Goal: Task Accomplishment & Management: Use online tool/utility

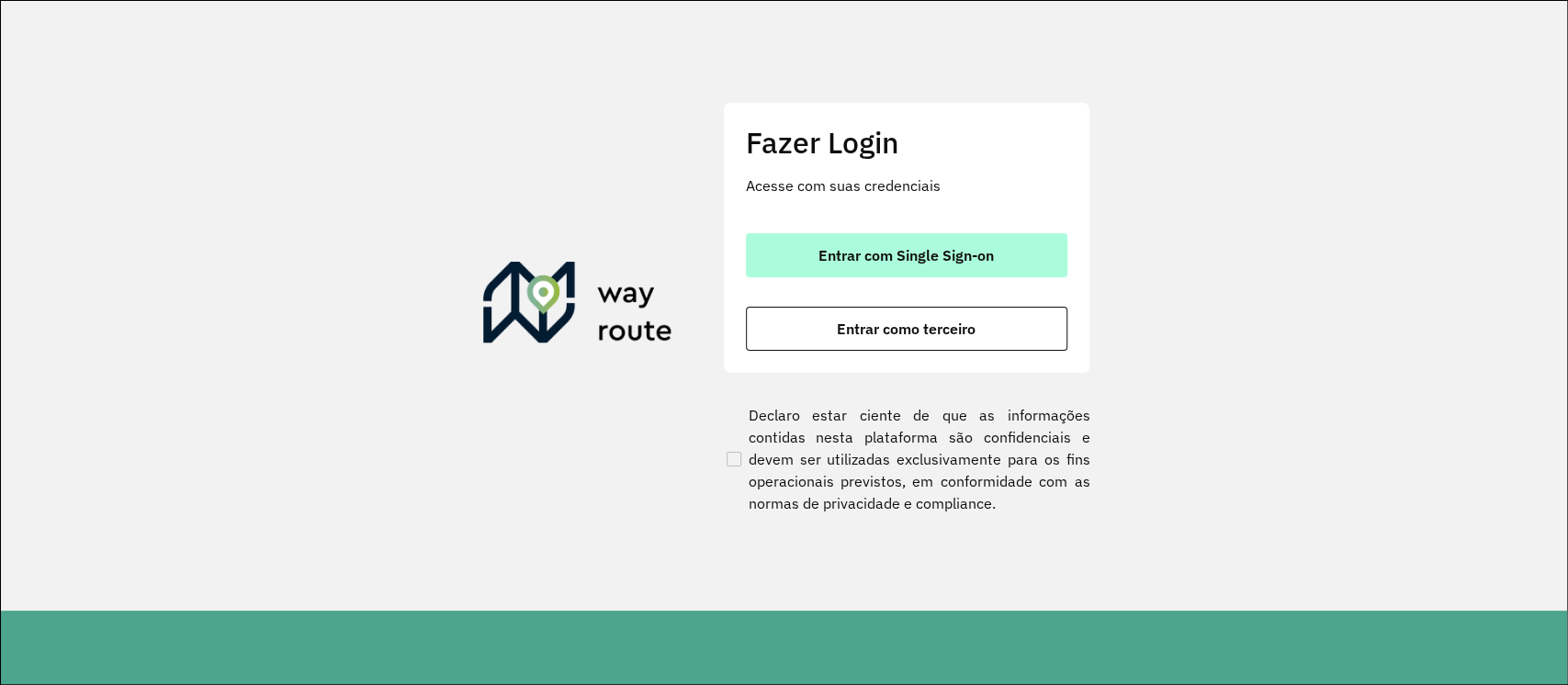
click at [874, 252] on span "Entrar com Single Sign-on" at bounding box center [905, 256] width 176 height 15
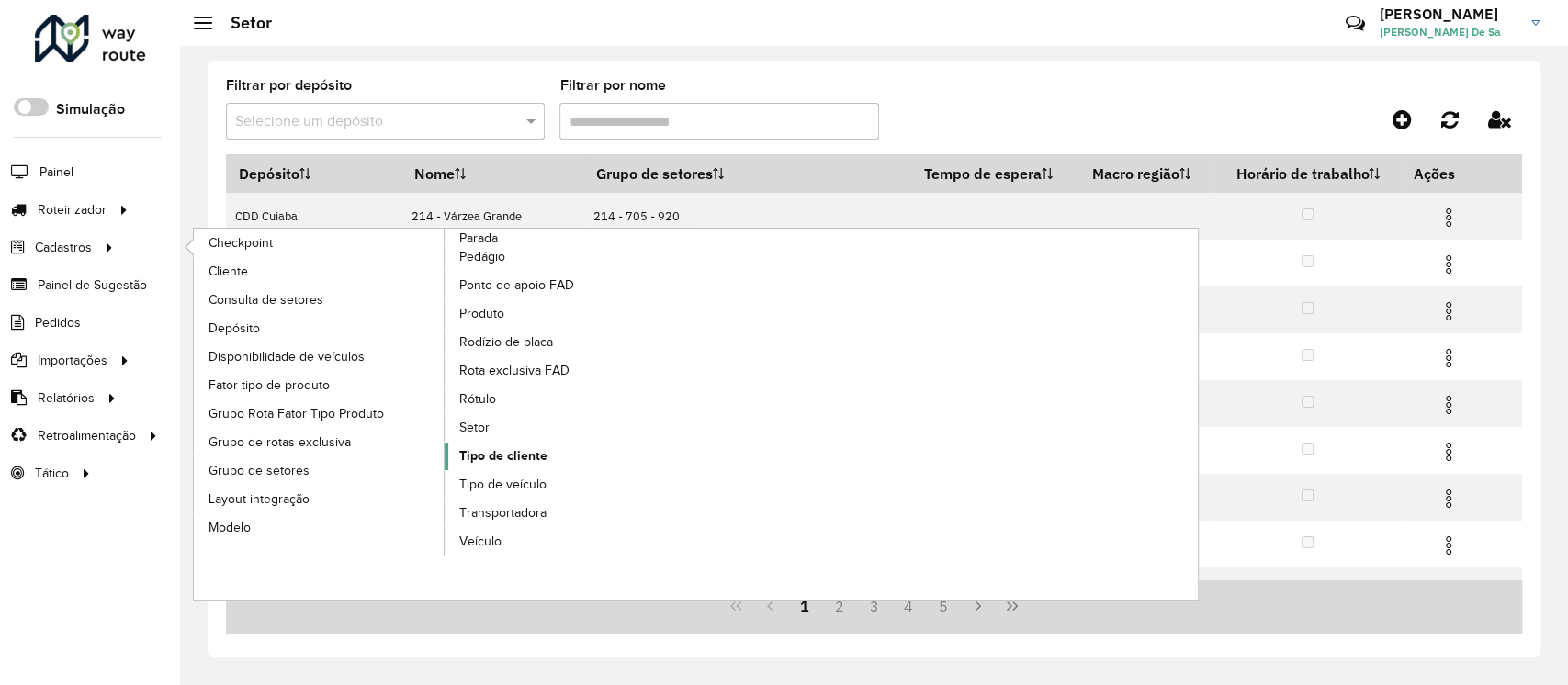
click at [513, 449] on span "Tipo de cliente" at bounding box center [503, 455] width 88 height 19
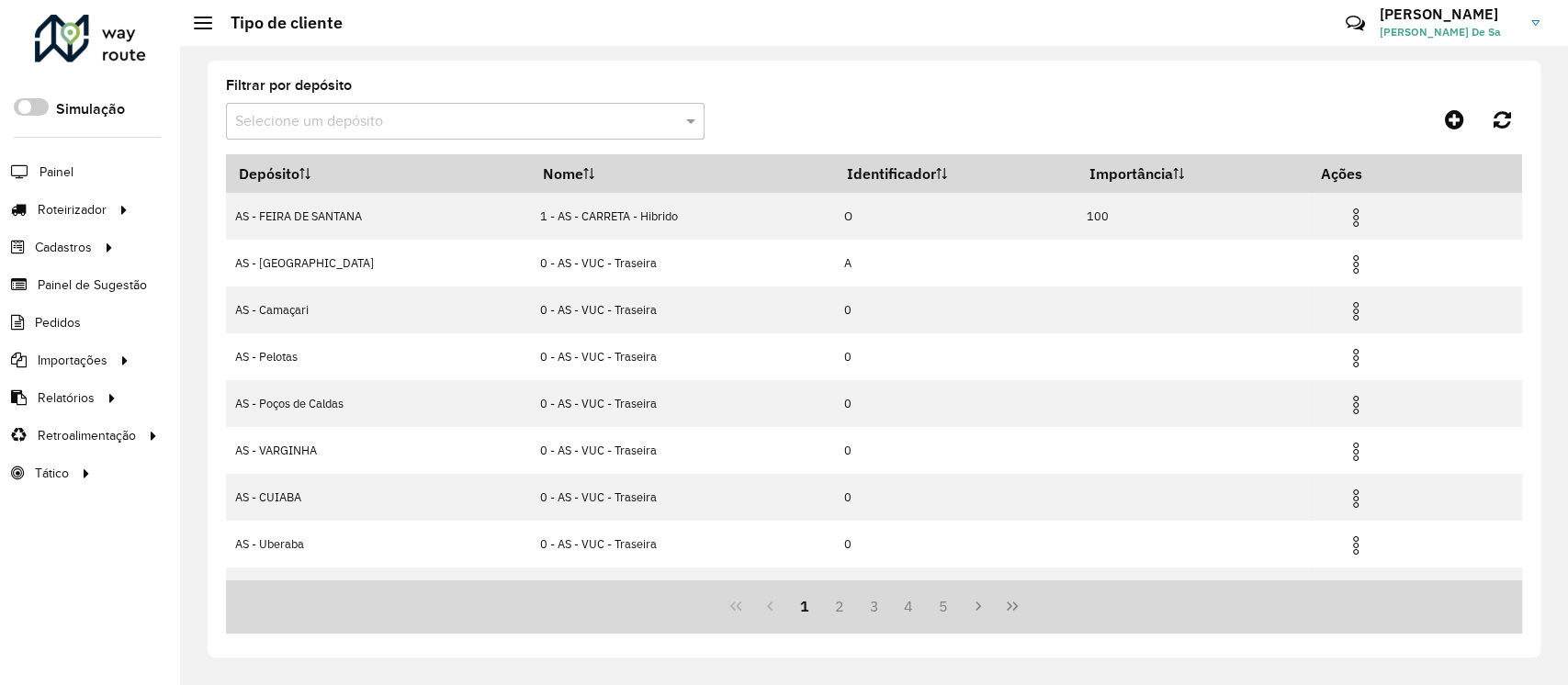
click at [263, 139] on formly-field "Filtrar por depósito Selecione um depósito" at bounding box center [464, 116] width 478 height 76
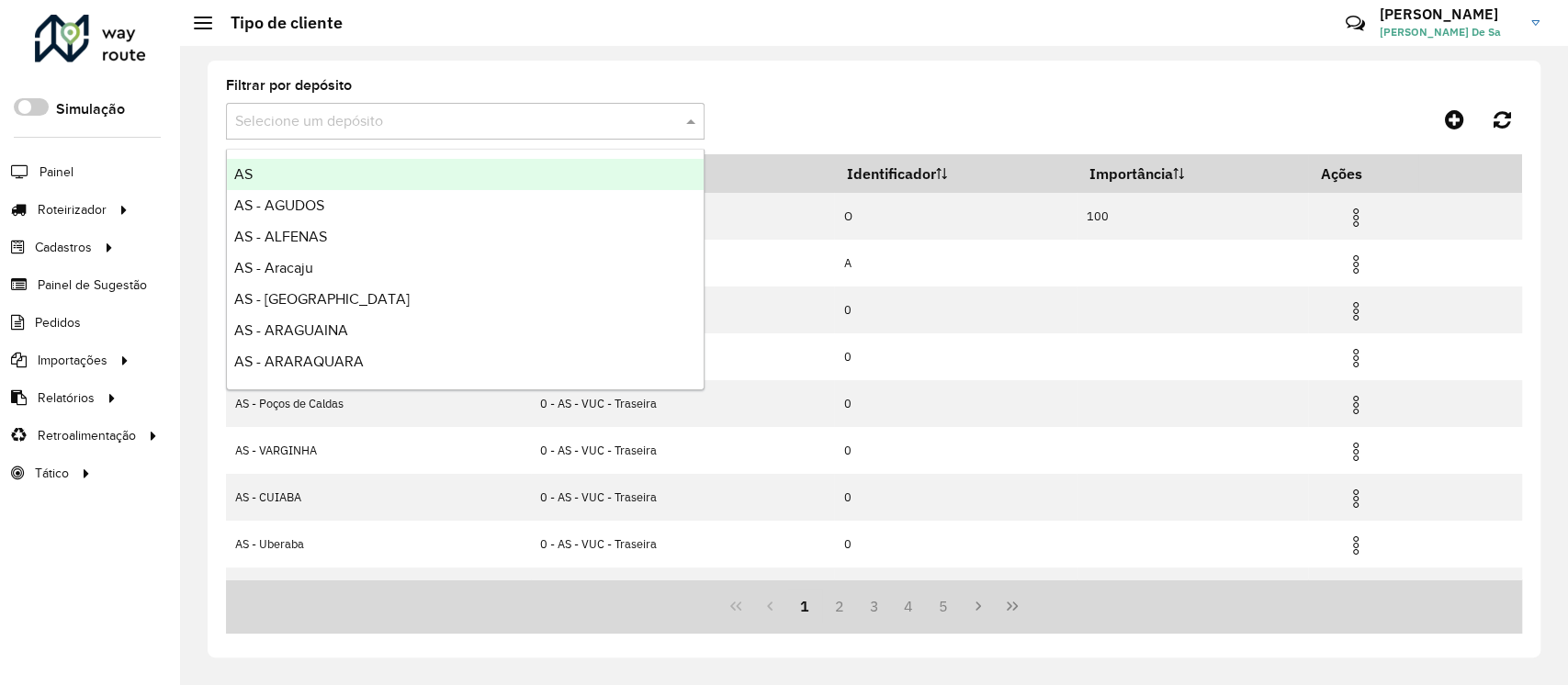
click at [262, 135] on div "Selecione um depósito" at bounding box center [464, 121] width 478 height 37
type input "***"
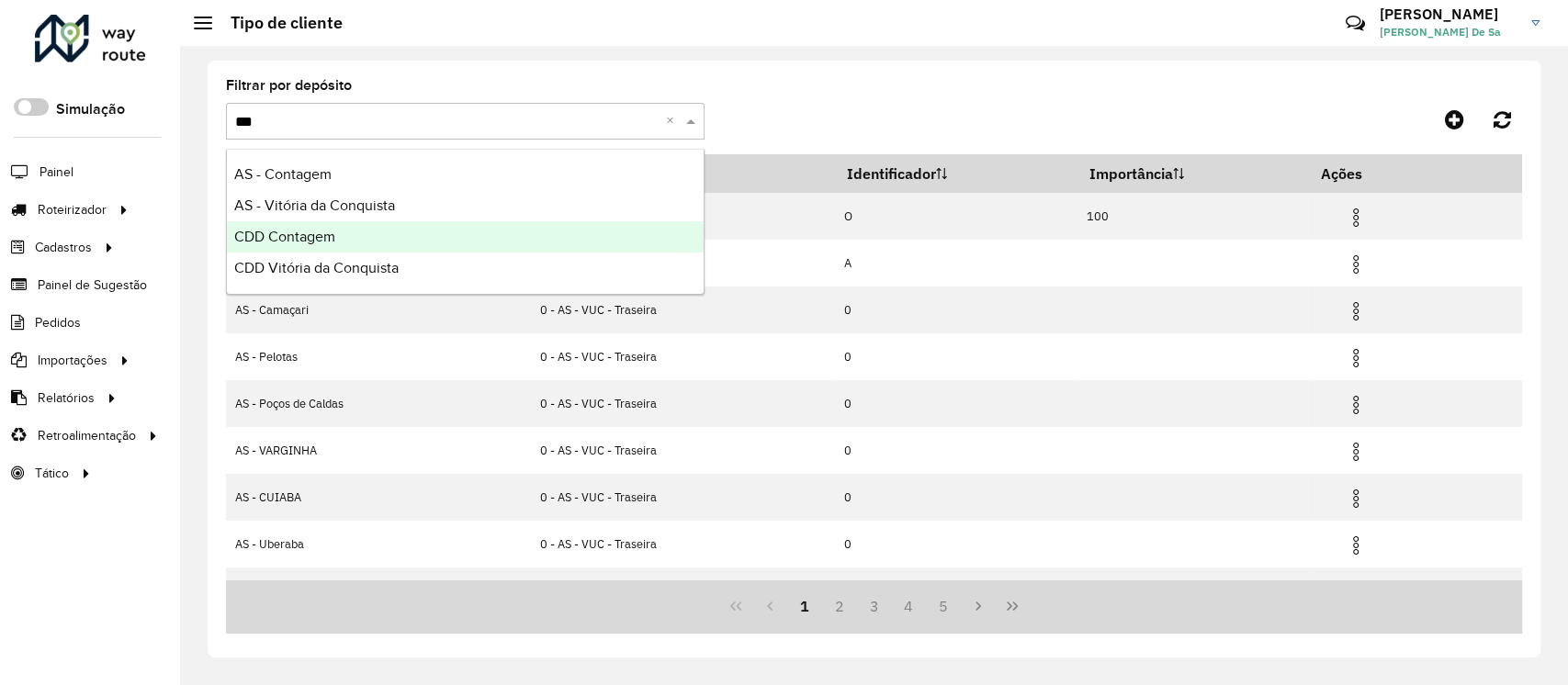
click at [299, 235] on span "CDD Contagem" at bounding box center [285, 237] width 101 height 16
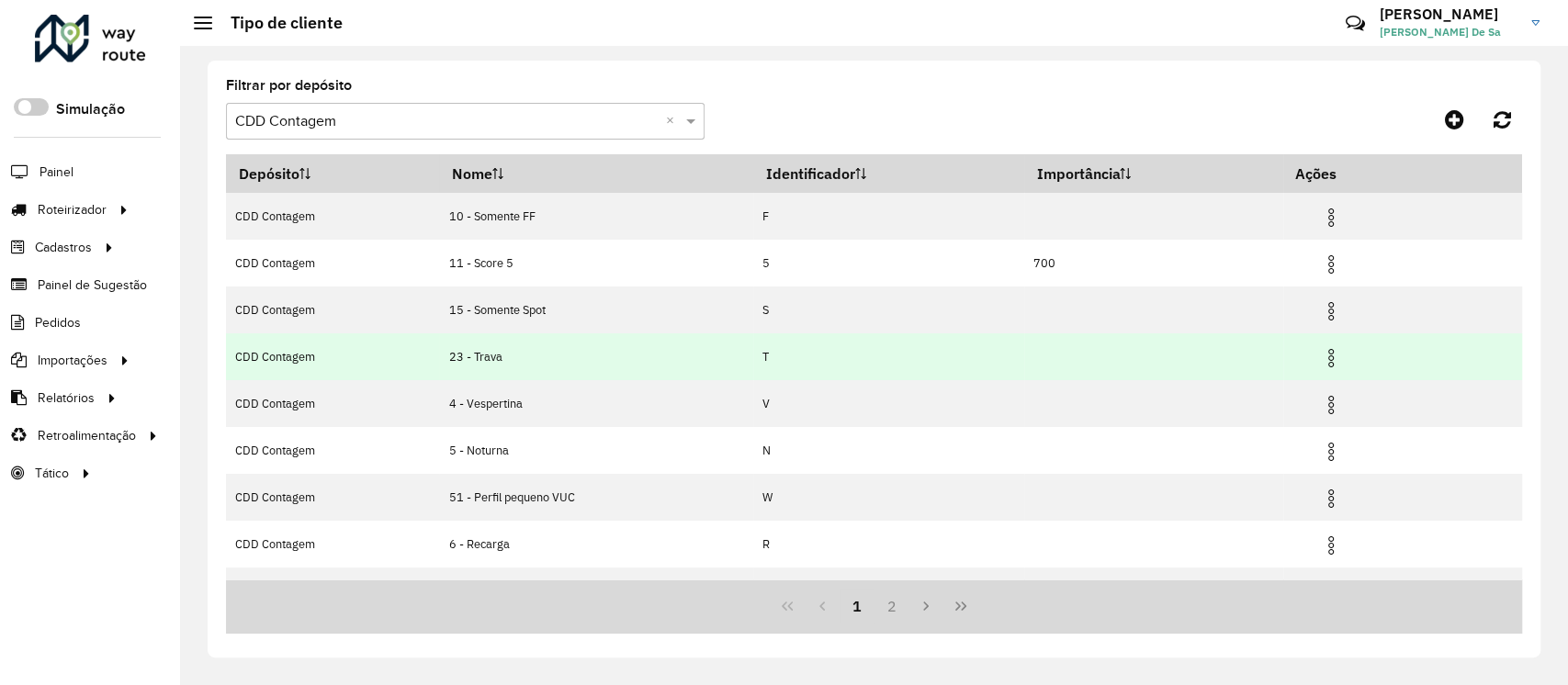
click at [1329, 360] on img at bounding box center [1331, 358] width 22 height 22
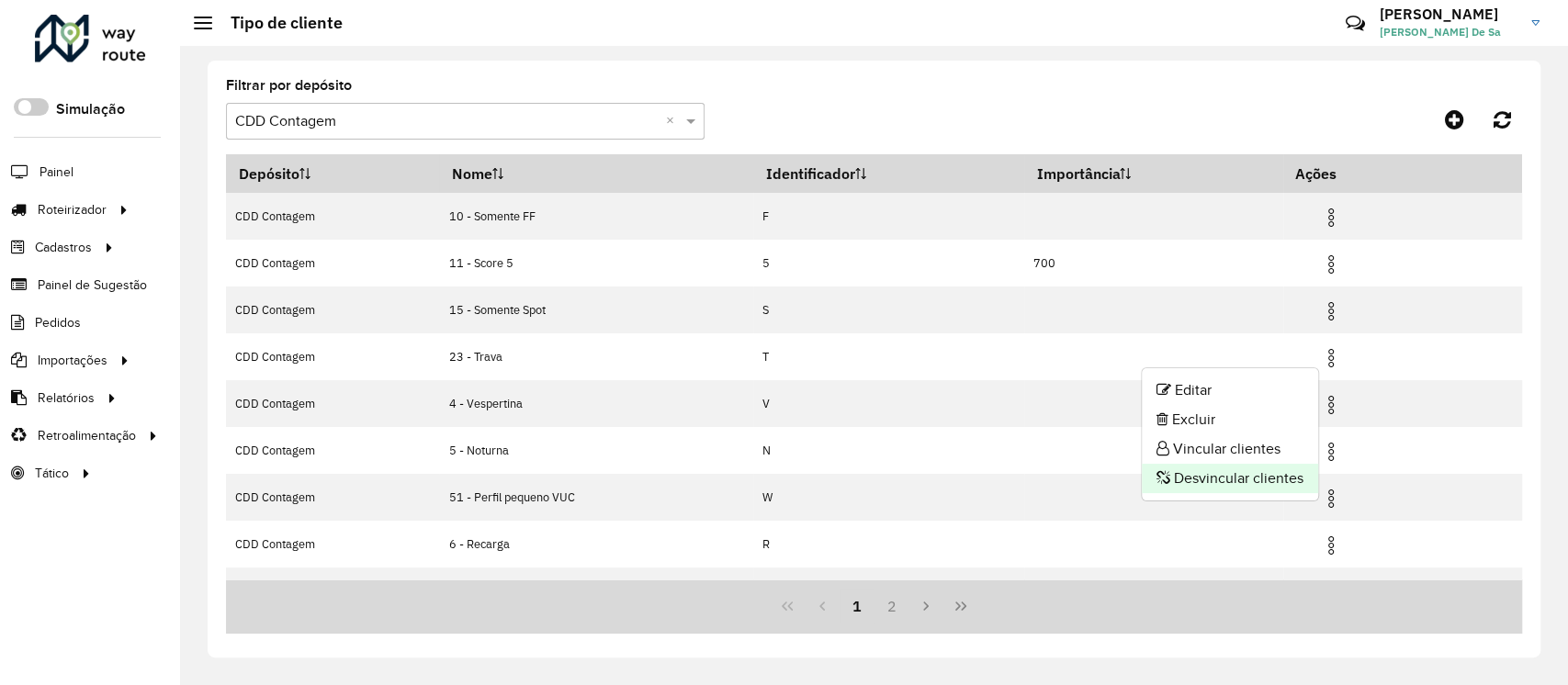
click at [1229, 473] on li "Desvincular clientes" at bounding box center [1229, 479] width 176 height 30
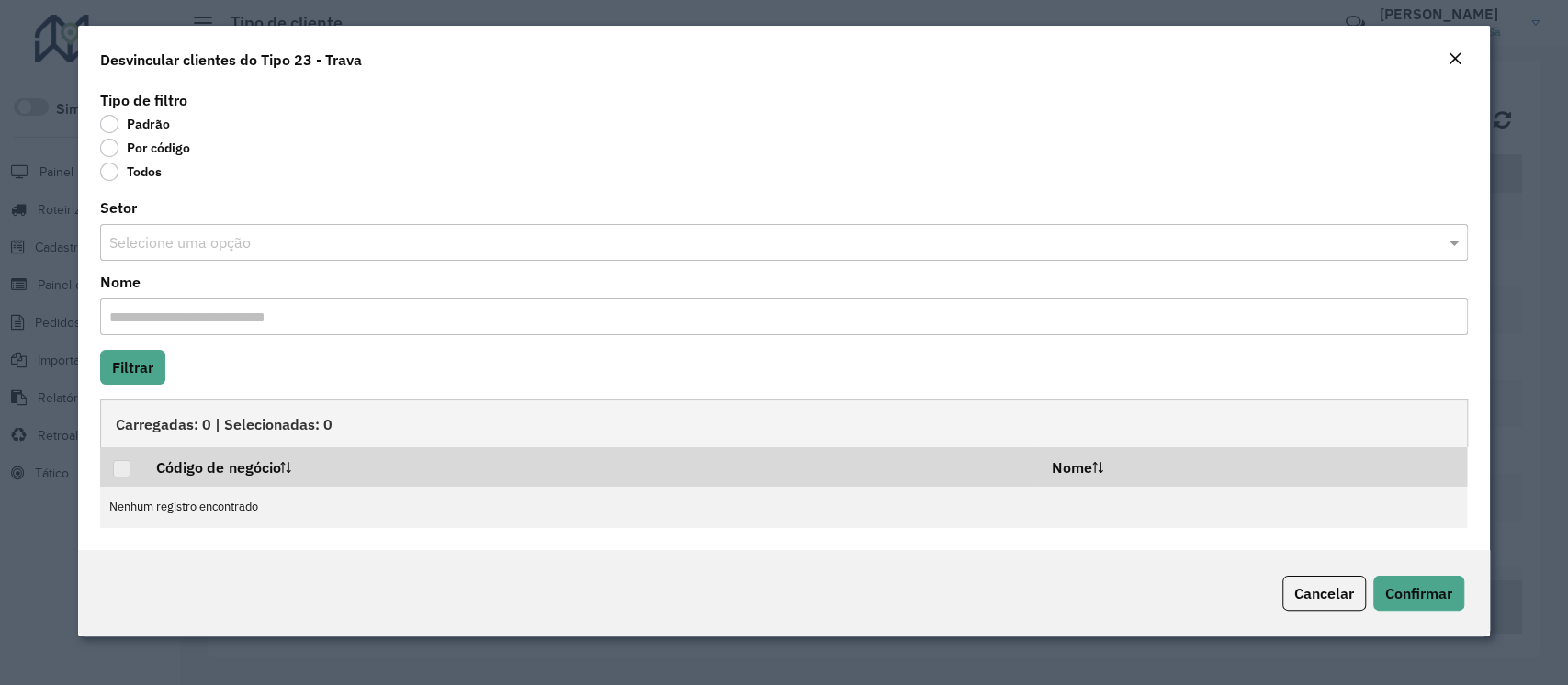
click at [108, 148] on label "Por código" at bounding box center [145, 148] width 90 height 18
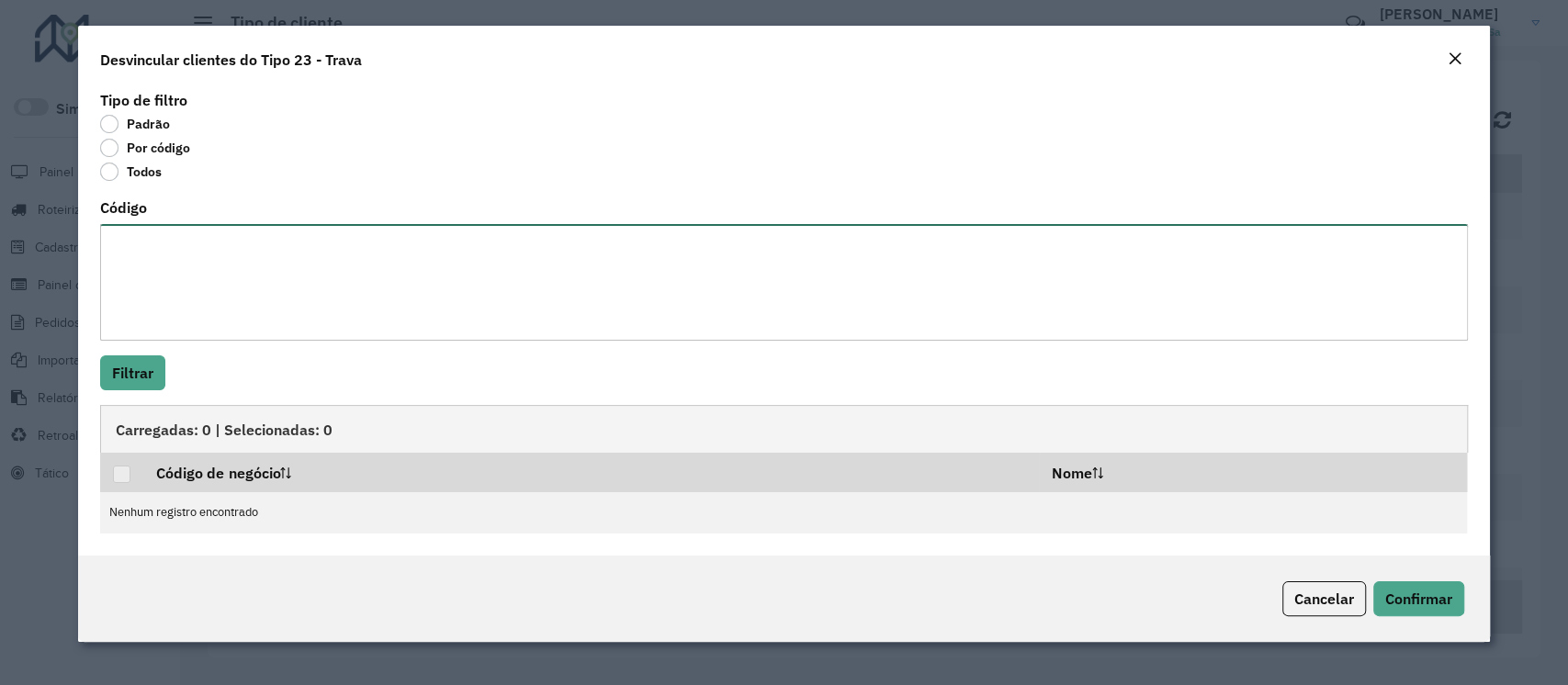
click at [146, 278] on textarea "Código" at bounding box center [783, 281] width 1366 height 116
paste textarea "***** ***** ***** ***** ***** ***** **** ***** ***** ***** ***** ***** ***** **…"
type textarea "***** ***** ***** ***** ***** ***** **** ***** ***** ***** ***** ***** ***** **…"
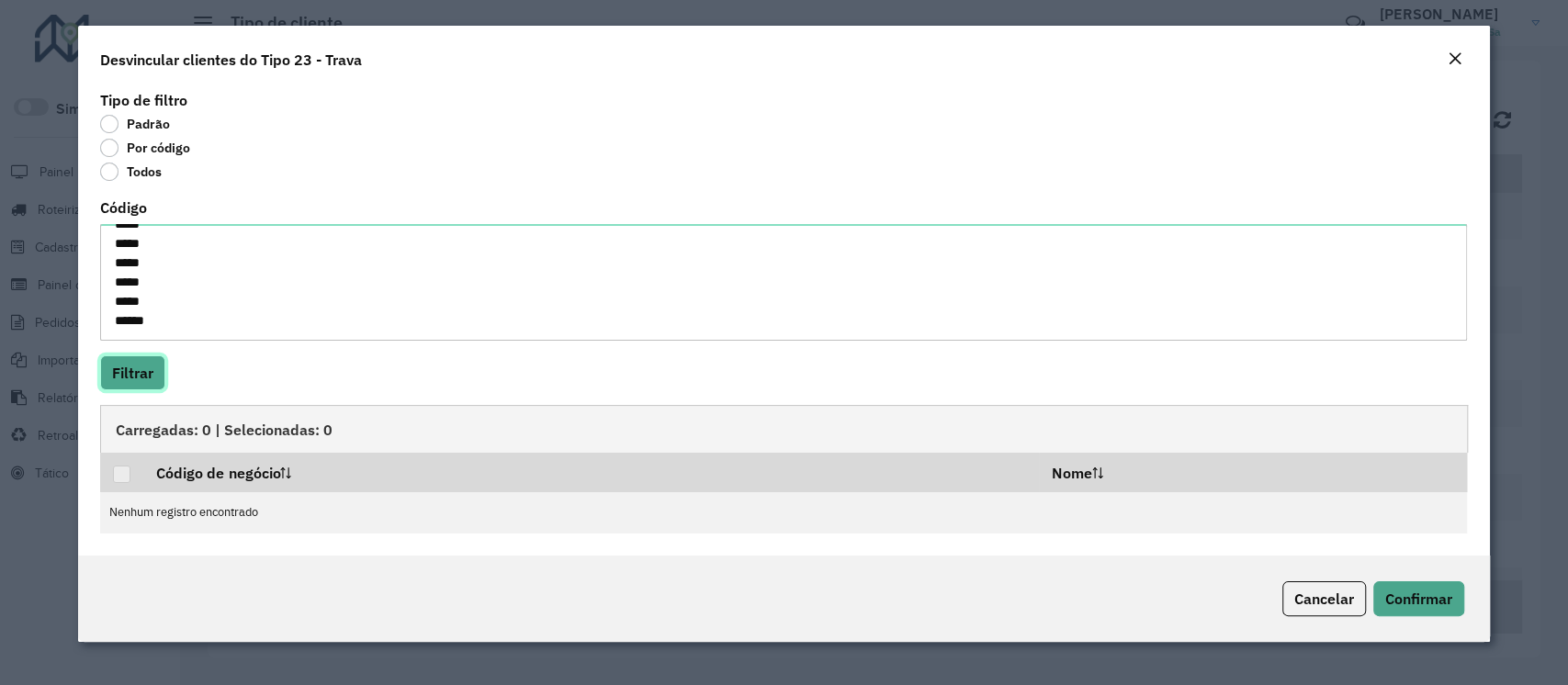
click at [126, 378] on button "Filtrar" at bounding box center [133, 373] width 66 height 35
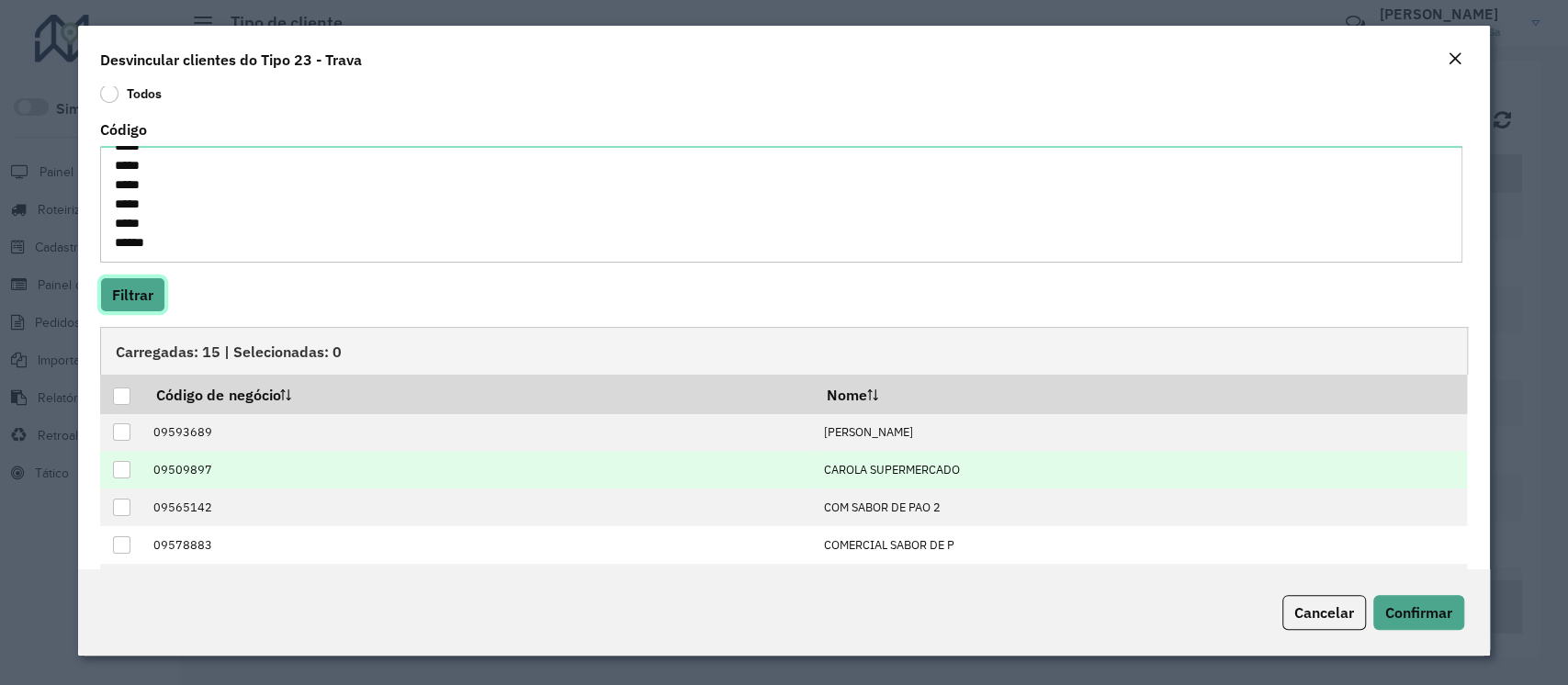
scroll to position [163, 0]
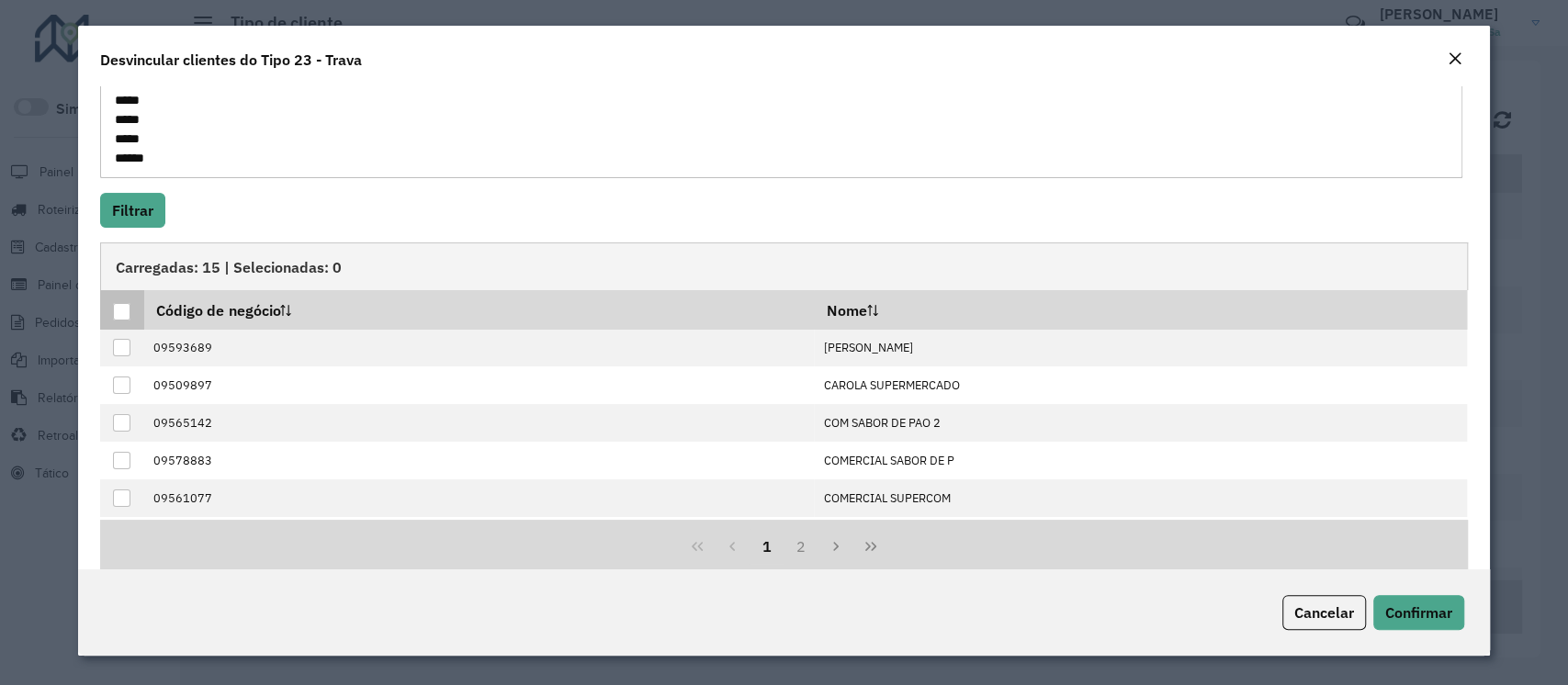
click at [118, 312] on div at bounding box center [122, 312] width 18 height 18
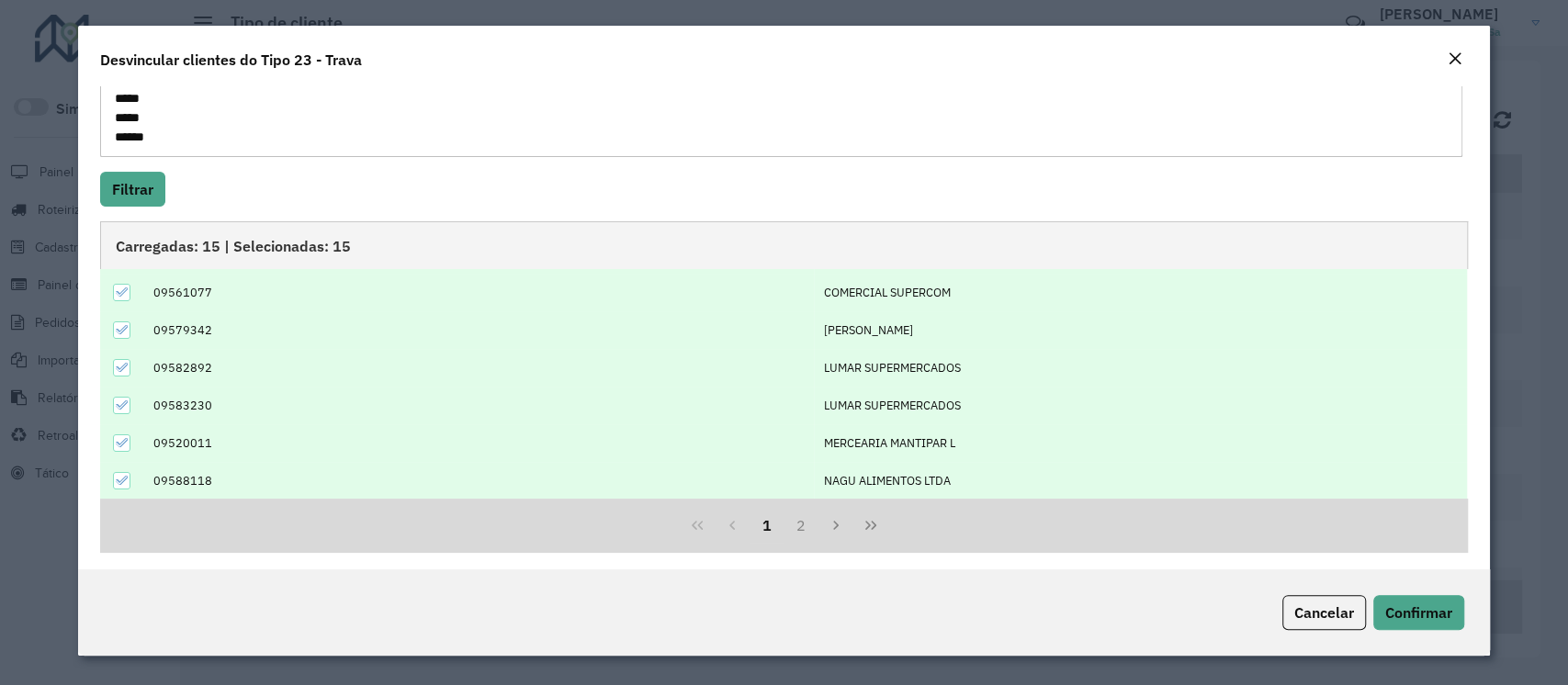
scroll to position [189, 0]
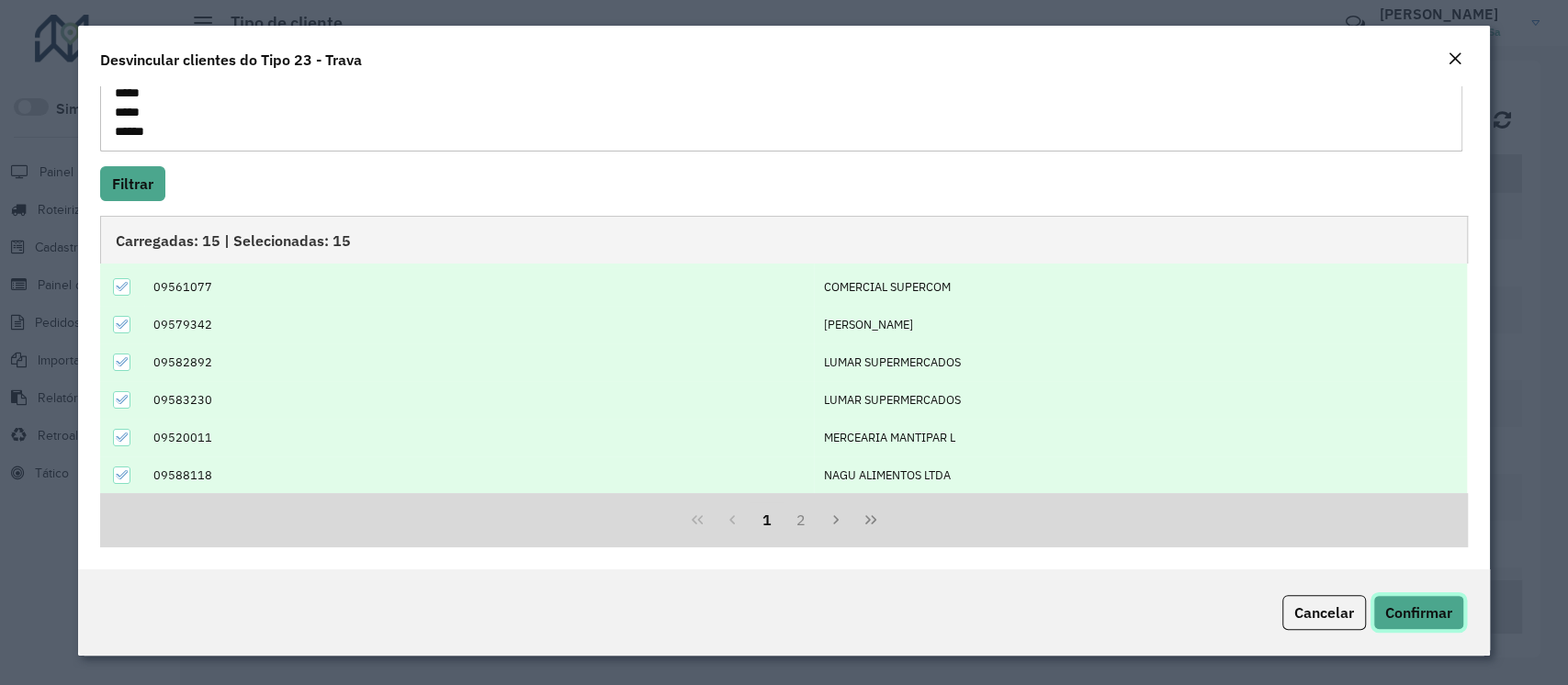
click at [1403, 599] on button "Confirmar" at bounding box center [1418, 612] width 90 height 35
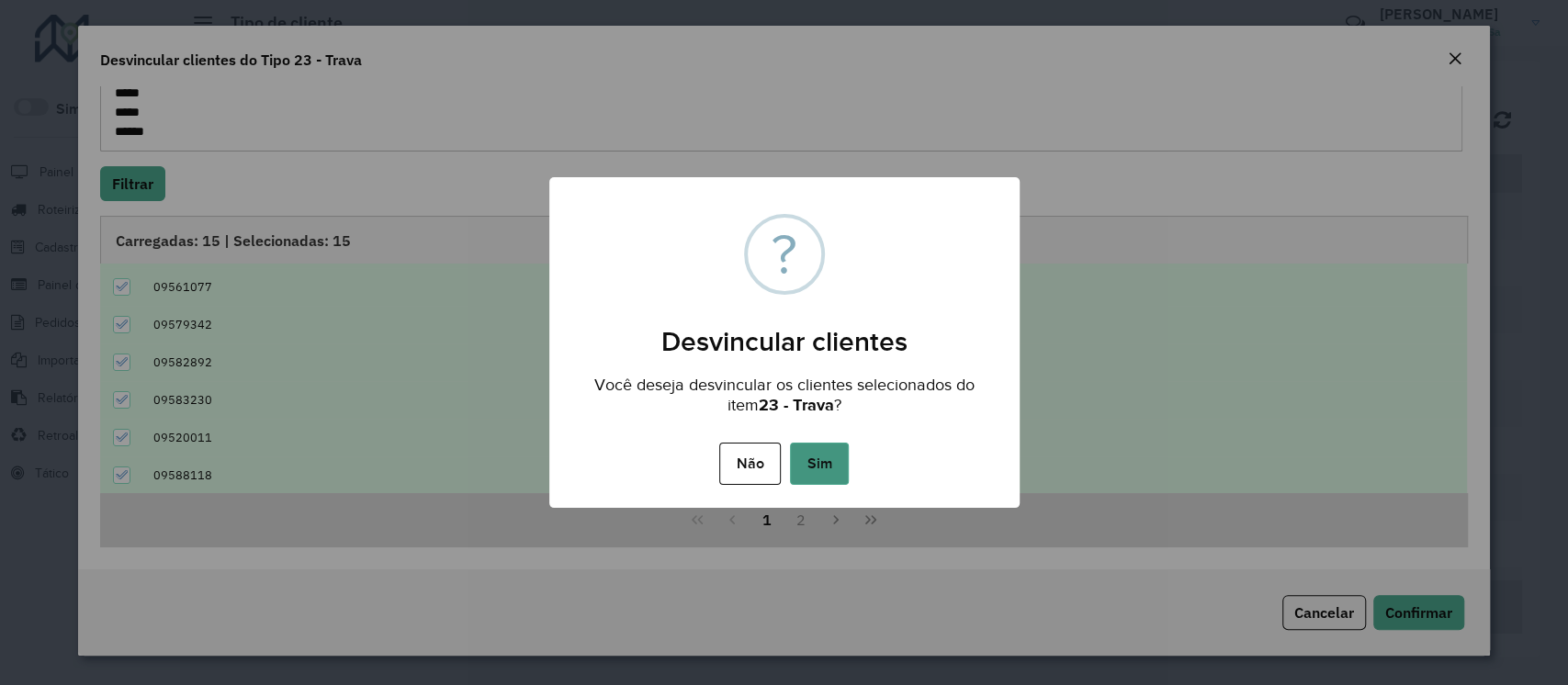
click at [820, 466] on button "Sim" at bounding box center [819, 463] width 59 height 43
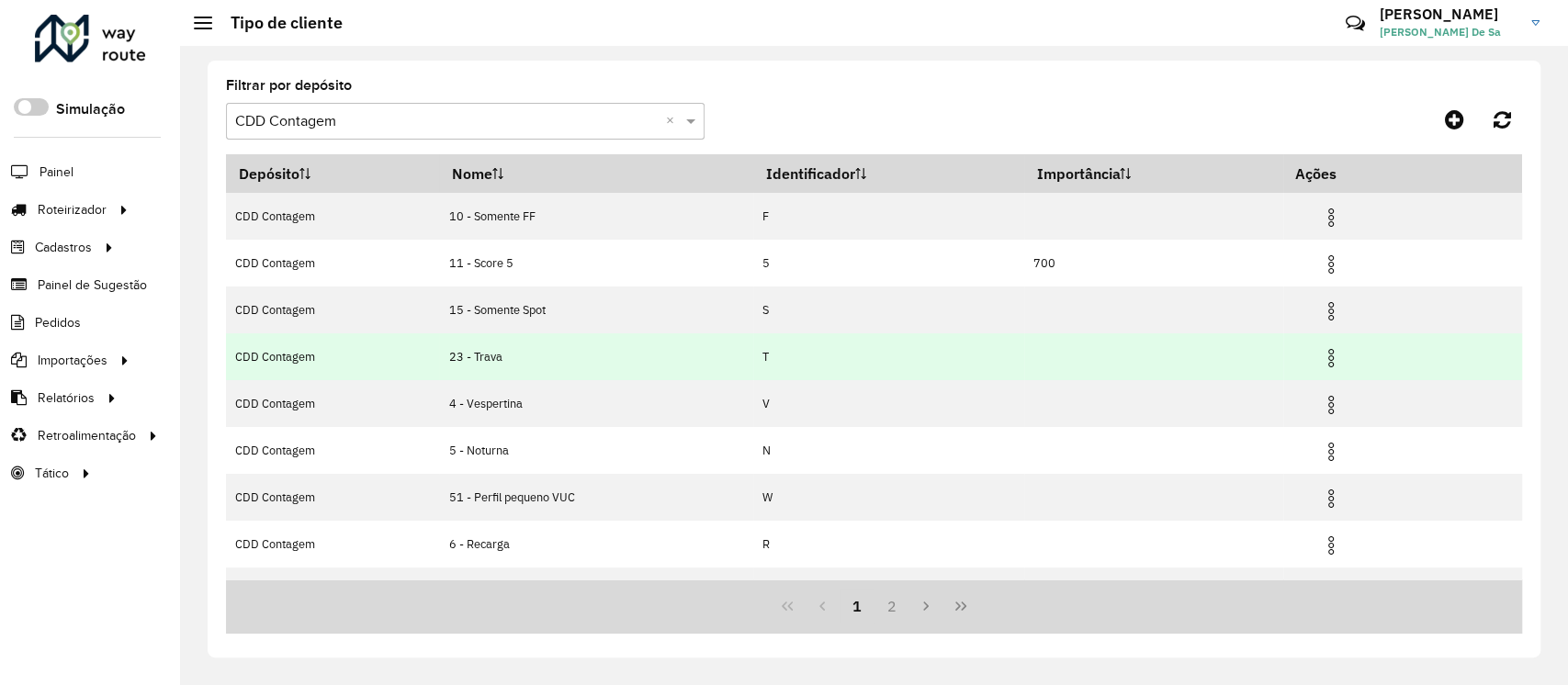
click at [1333, 362] on img at bounding box center [1331, 358] width 22 height 22
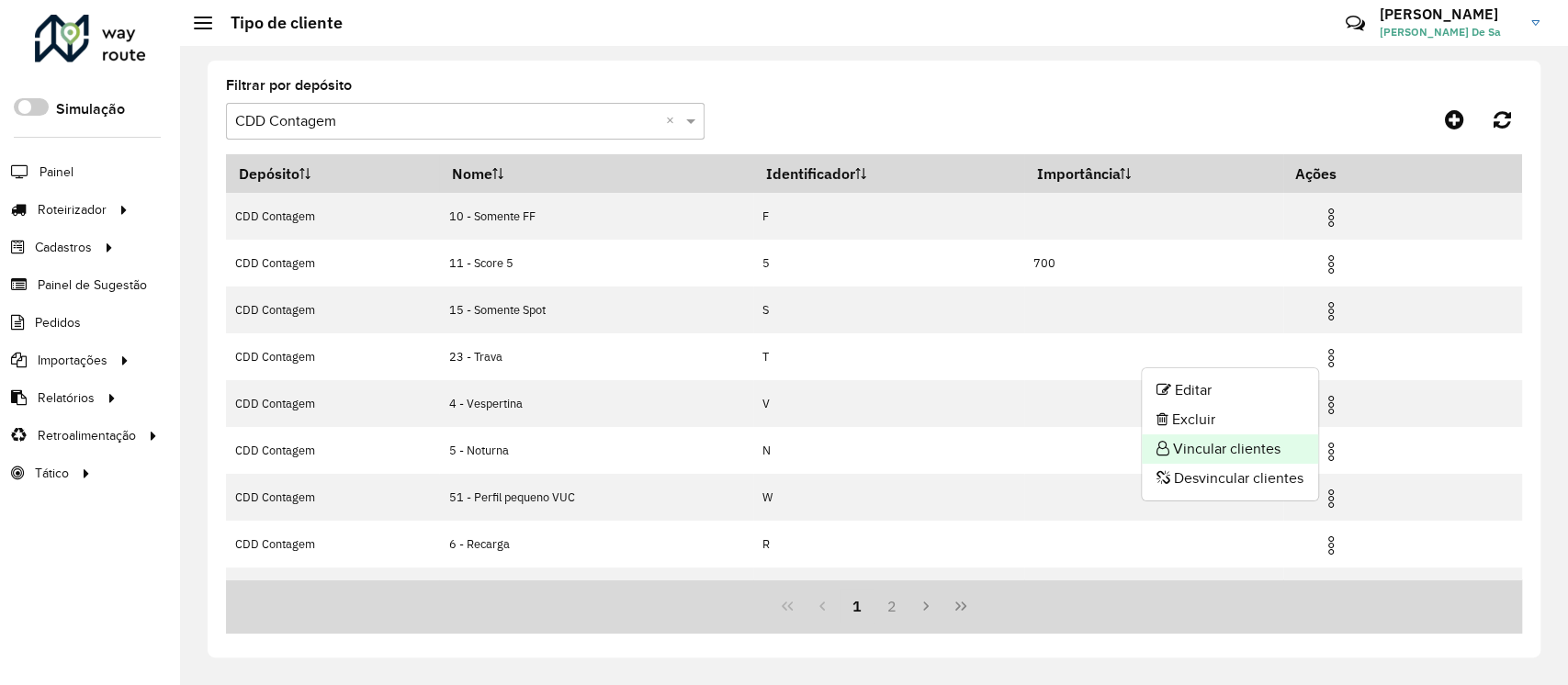
click at [1227, 455] on li "Vincular clientes" at bounding box center [1229, 449] width 176 height 30
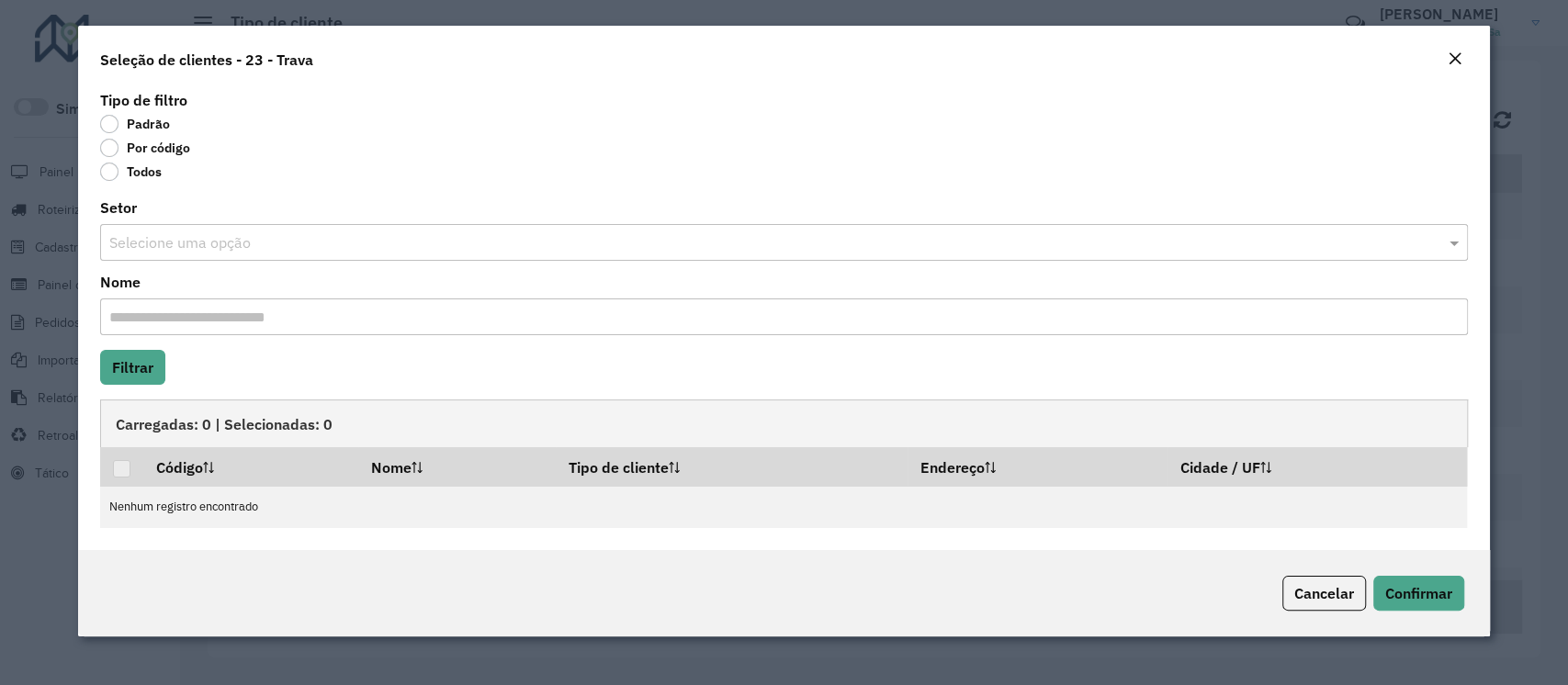
click at [102, 143] on label "Por código" at bounding box center [145, 148] width 90 height 18
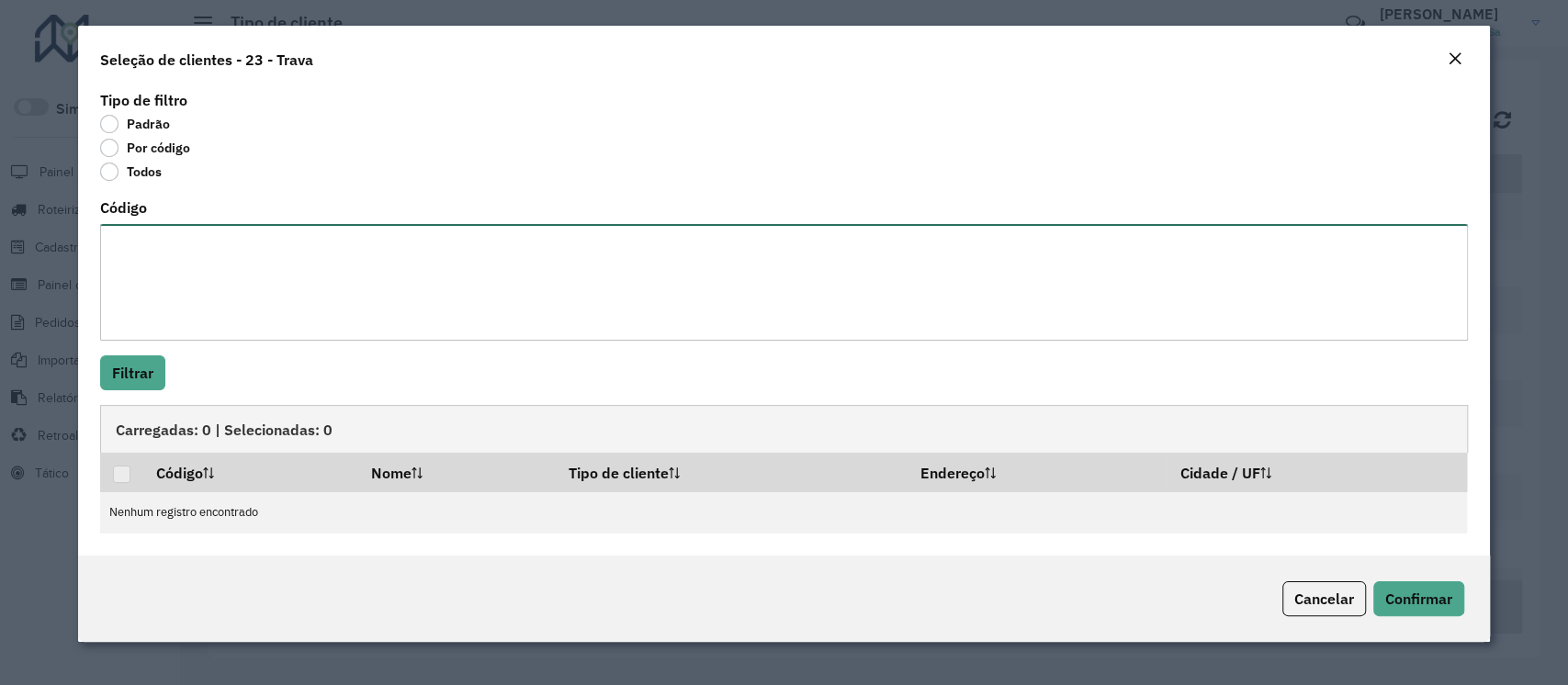
click at [183, 246] on textarea "Código" at bounding box center [783, 281] width 1366 height 116
paste textarea "***** ***** ***** ***** **** **** ***** ***** ***** ***** ***** *****"
type textarea "***** ***** ***** ***** **** **** ***** ***** ***** ***** ***** *****"
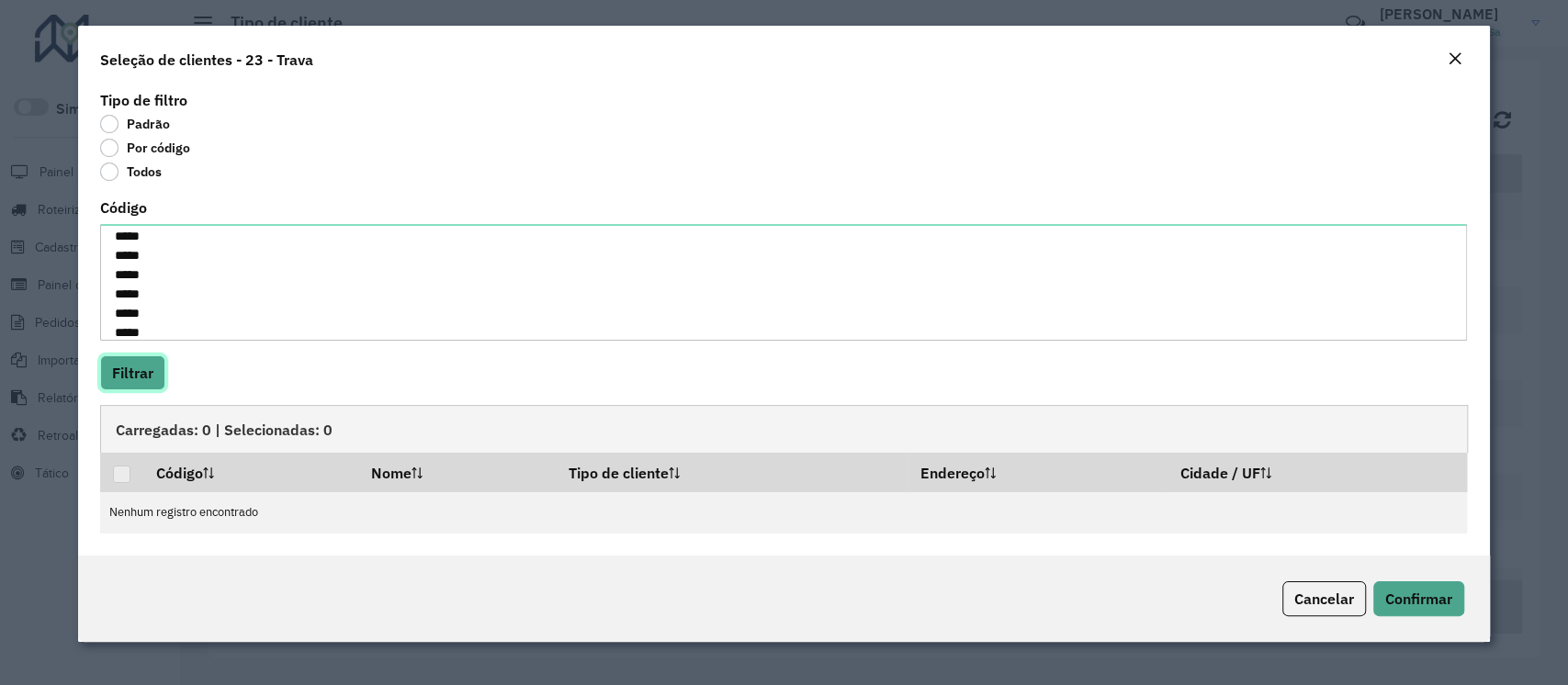
click at [128, 382] on button "Filtrar" at bounding box center [133, 373] width 66 height 35
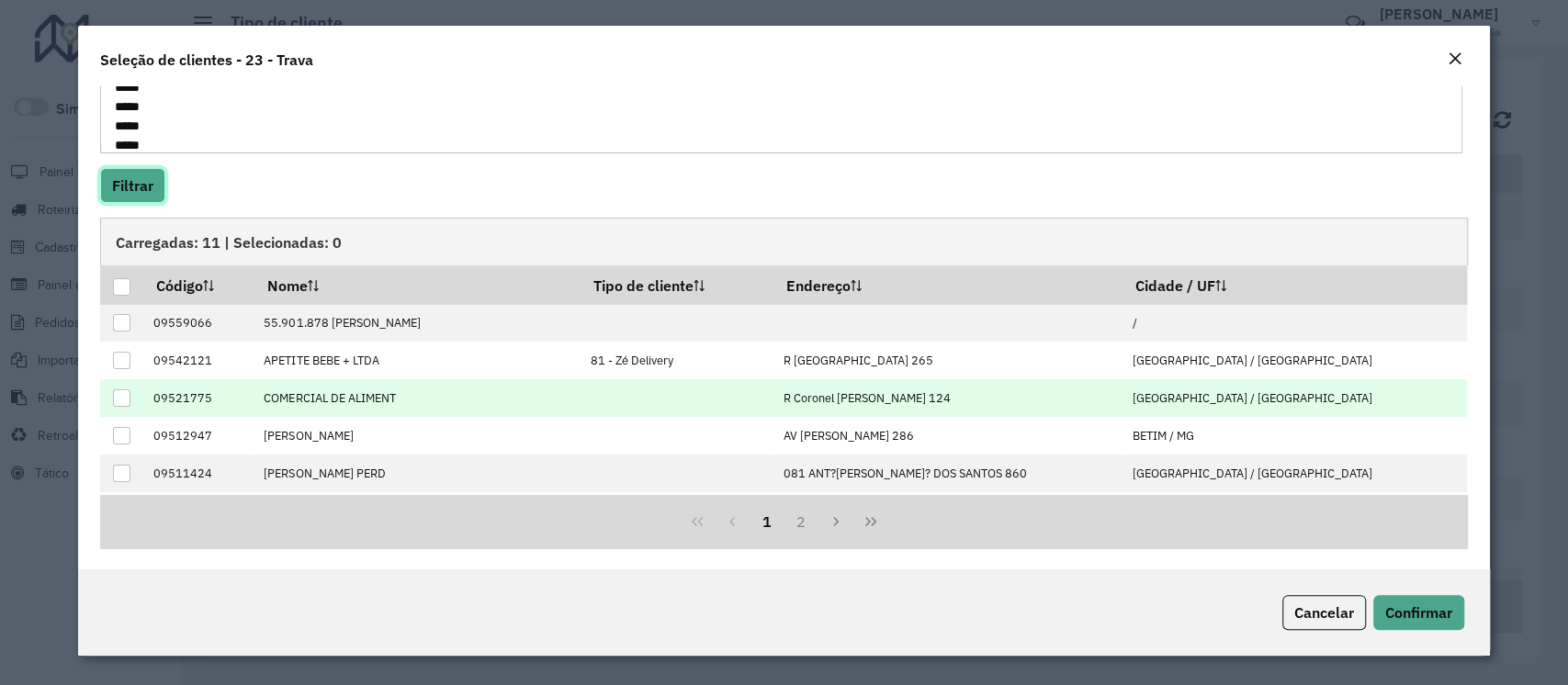
scroll to position [189, 0]
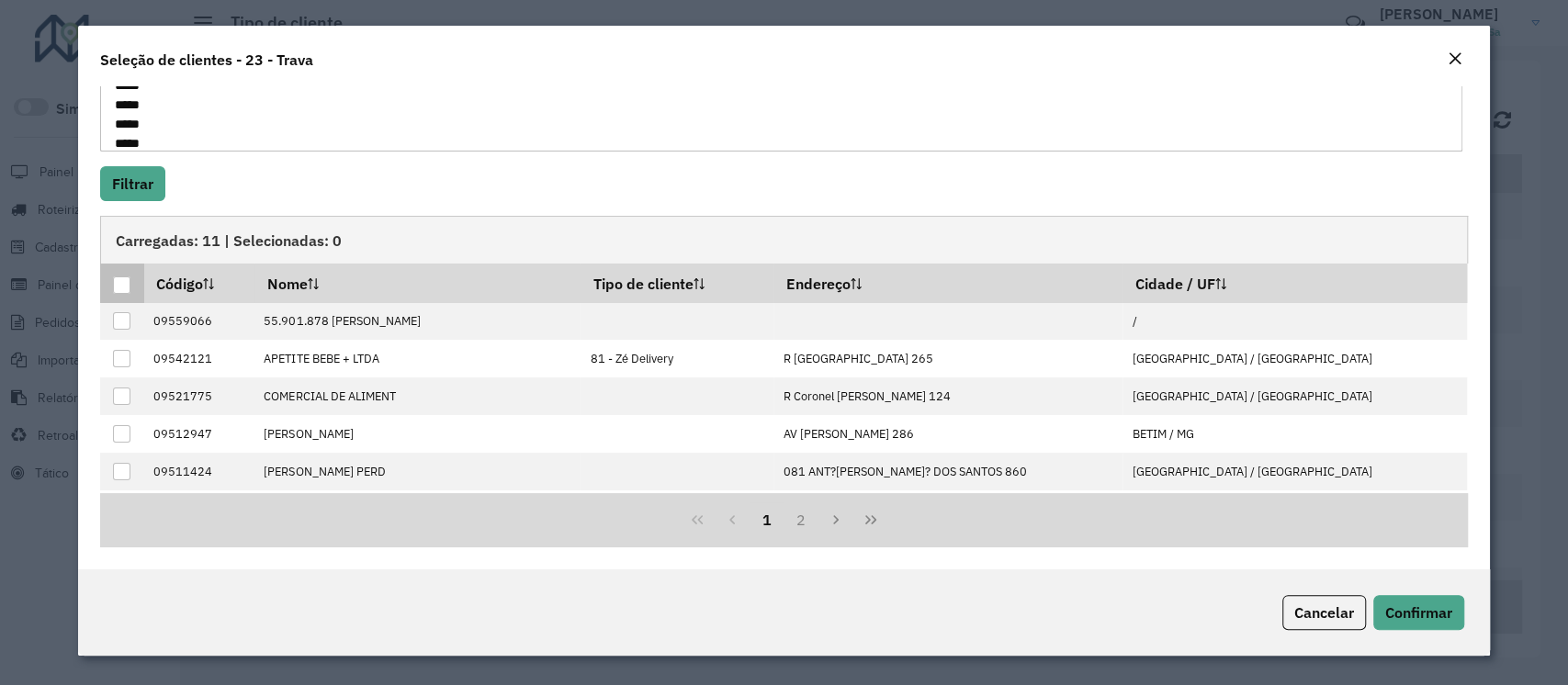
click at [122, 286] on div at bounding box center [122, 285] width 18 height 18
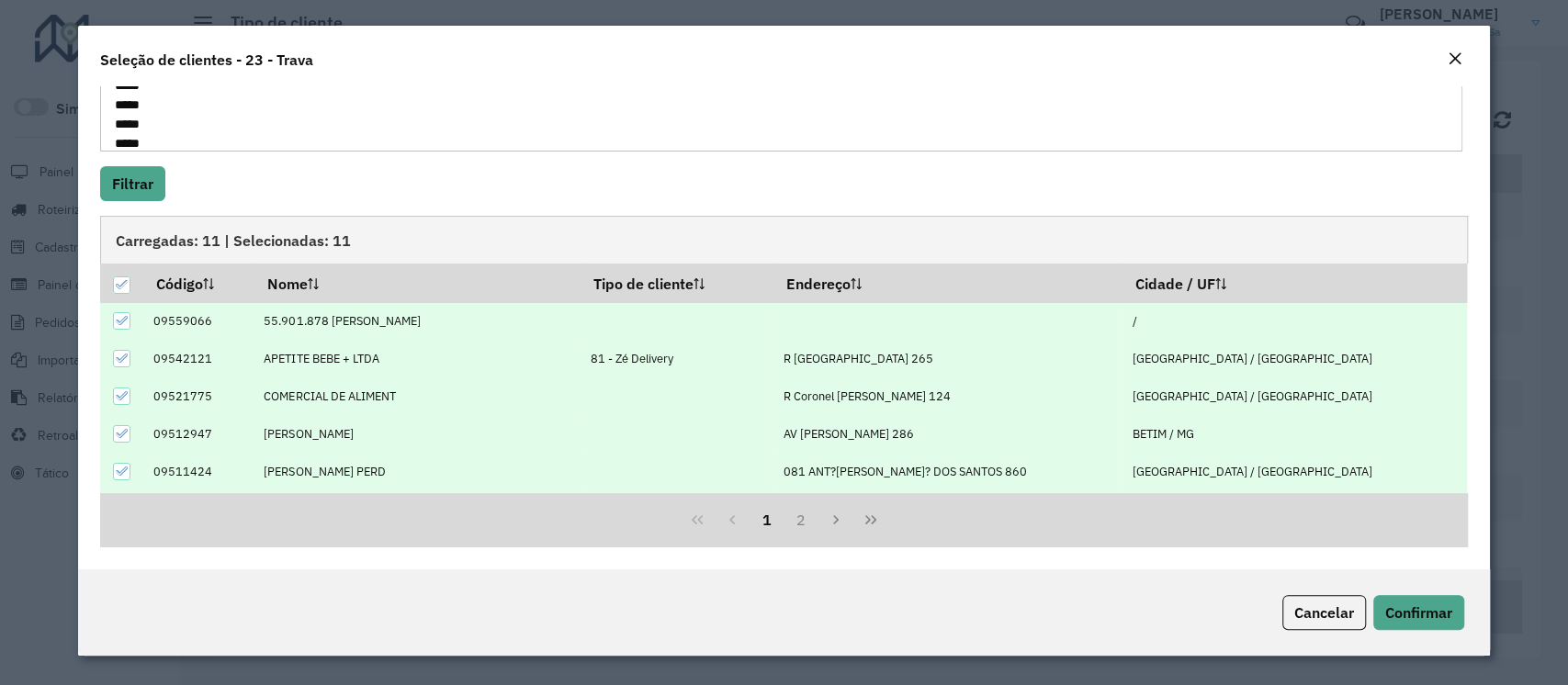
click at [117, 358] on icon at bounding box center [121, 358] width 13 height 13
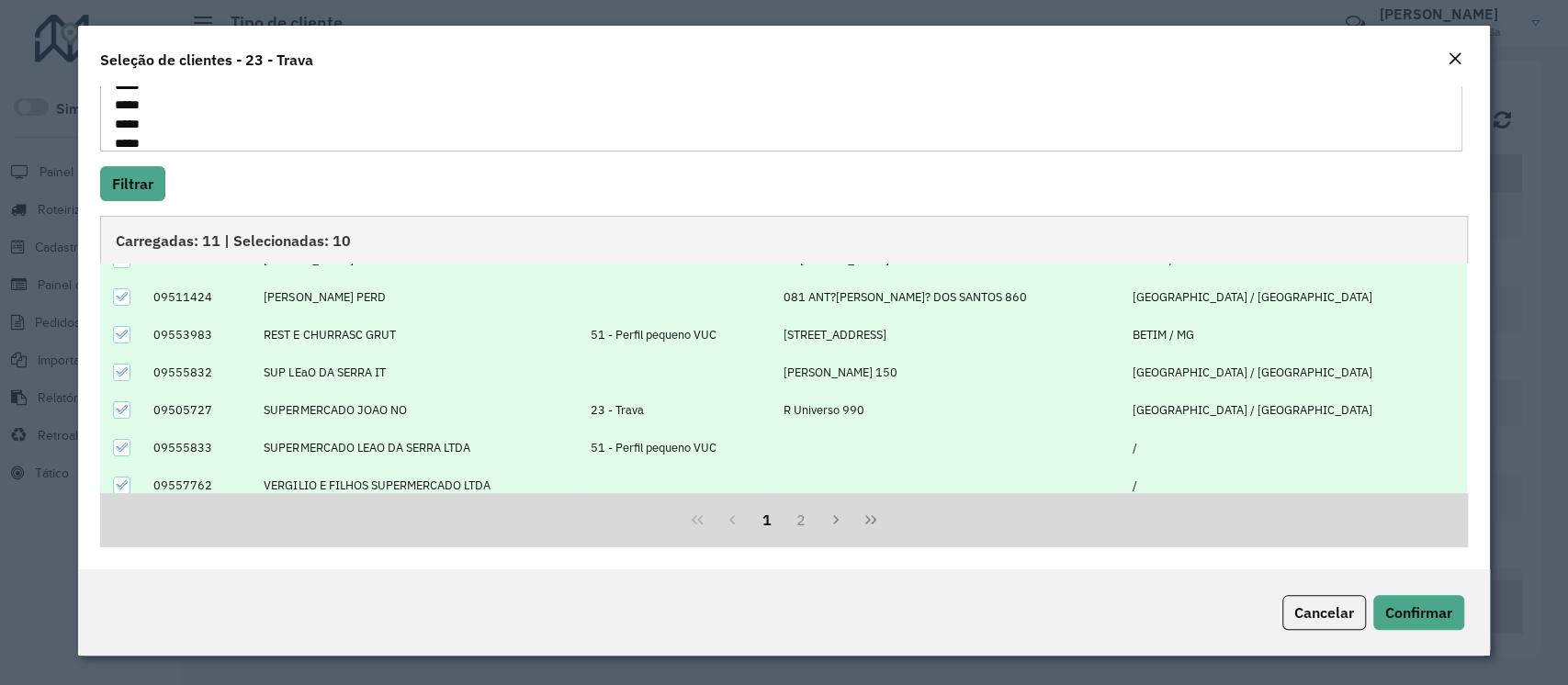
scroll to position [185, 0]
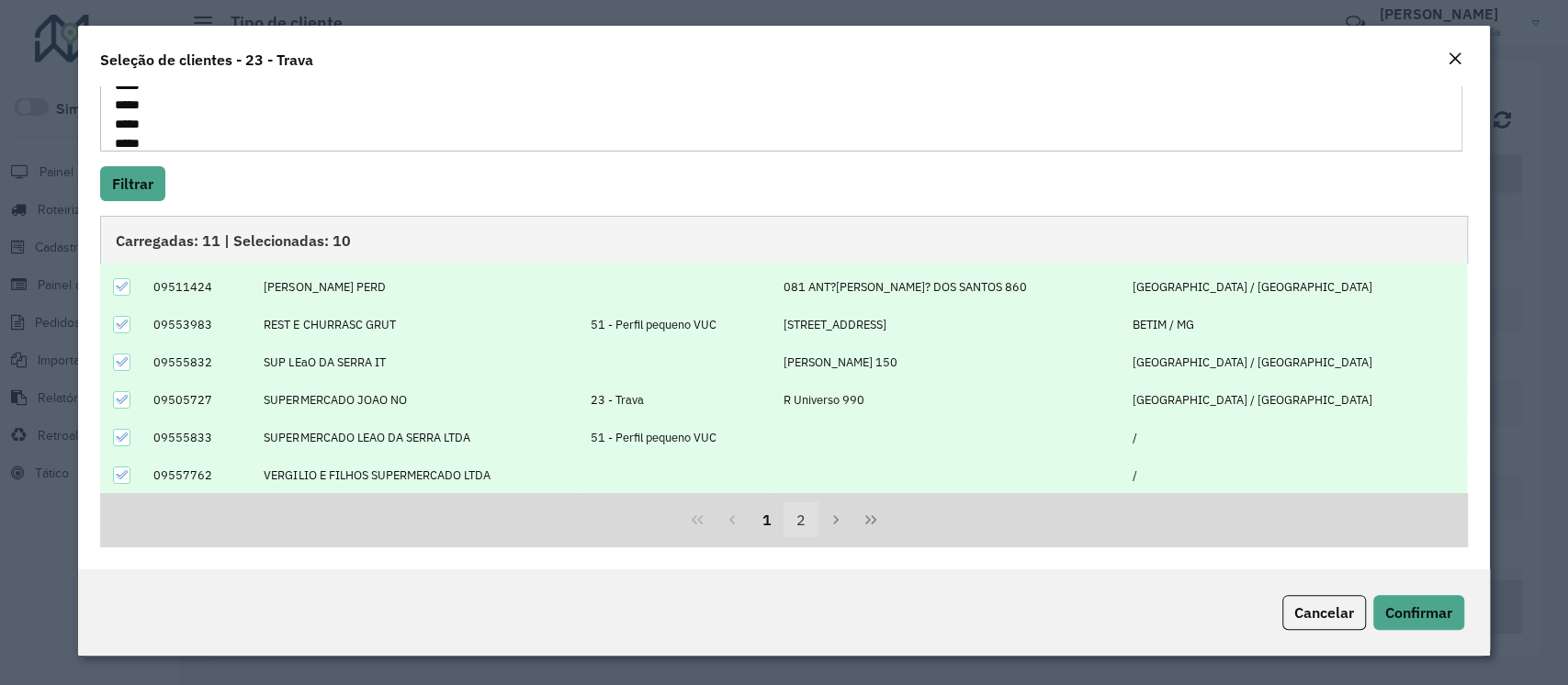
click at [794, 516] on button "2" at bounding box center [800, 520] width 35 height 35
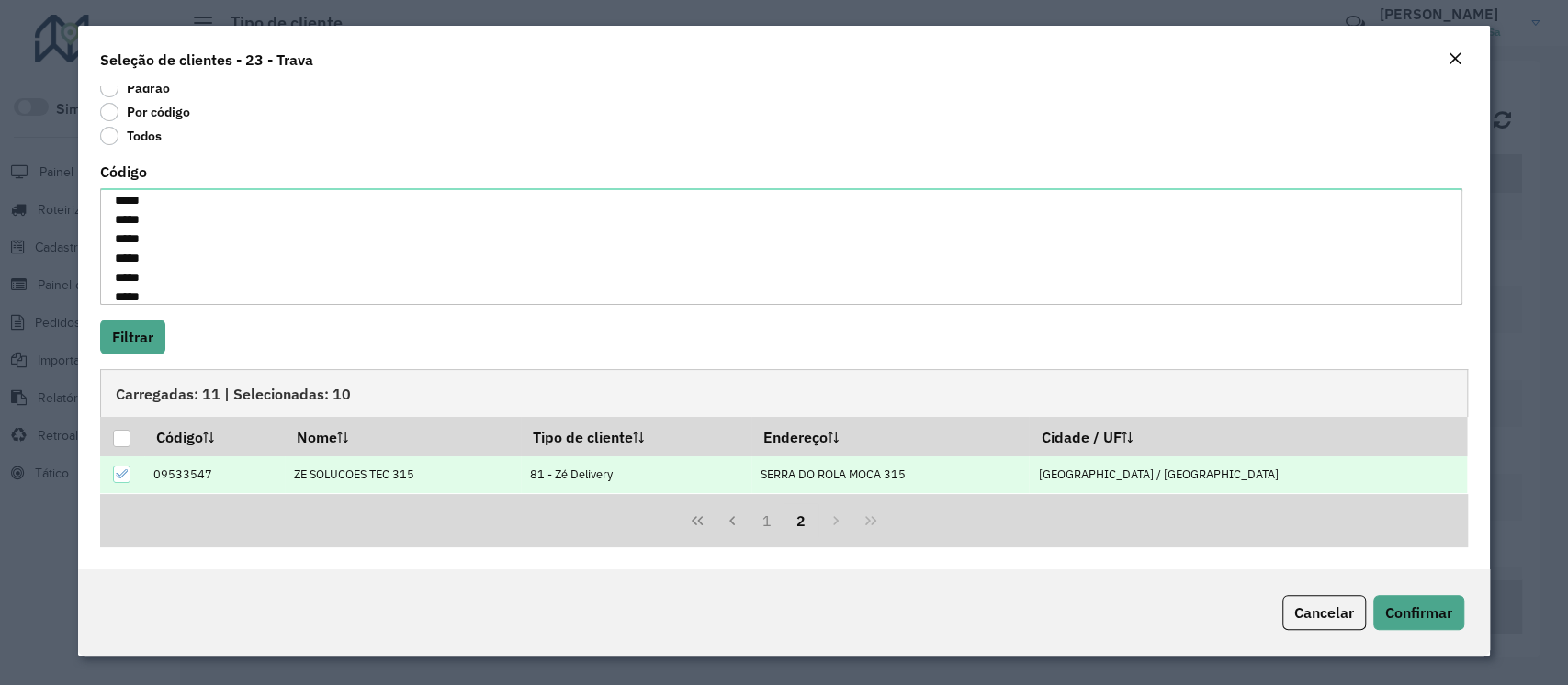
scroll to position [36, 0]
click at [123, 471] on icon at bounding box center [121, 473] width 13 height 13
click at [1434, 613] on span "Confirmar" at bounding box center [1418, 612] width 67 height 18
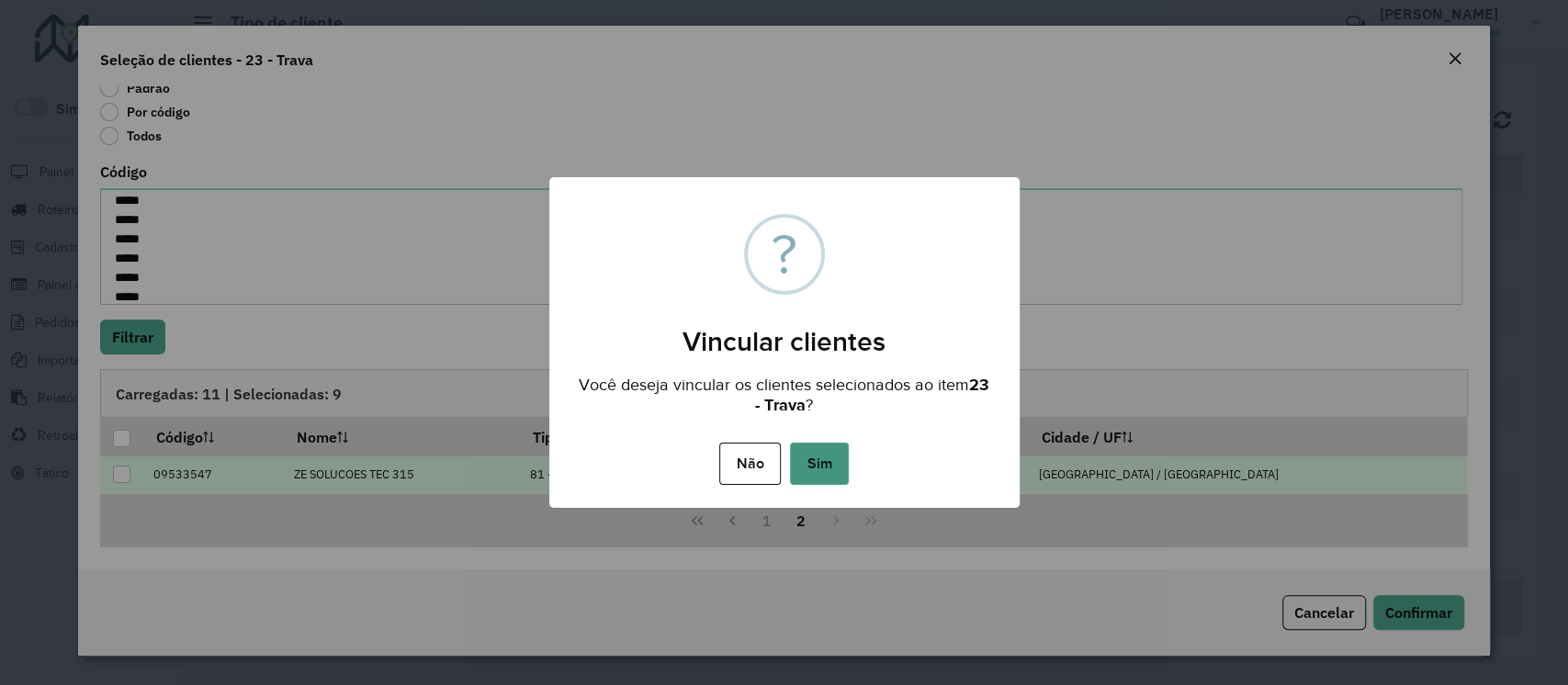
click at [802, 459] on button "Sim" at bounding box center [819, 463] width 59 height 43
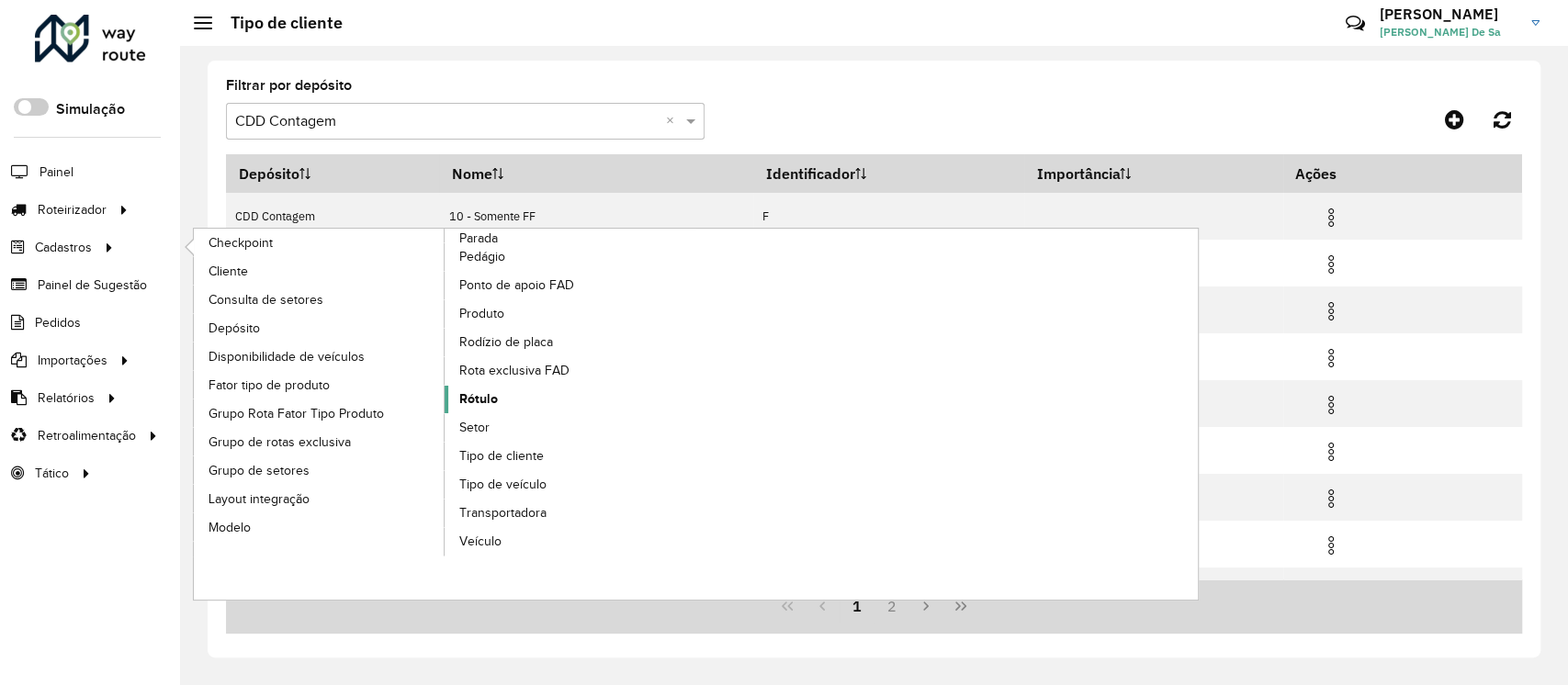
click at [502, 394] on link "Rótulo" at bounding box center [569, 400] width 251 height 28
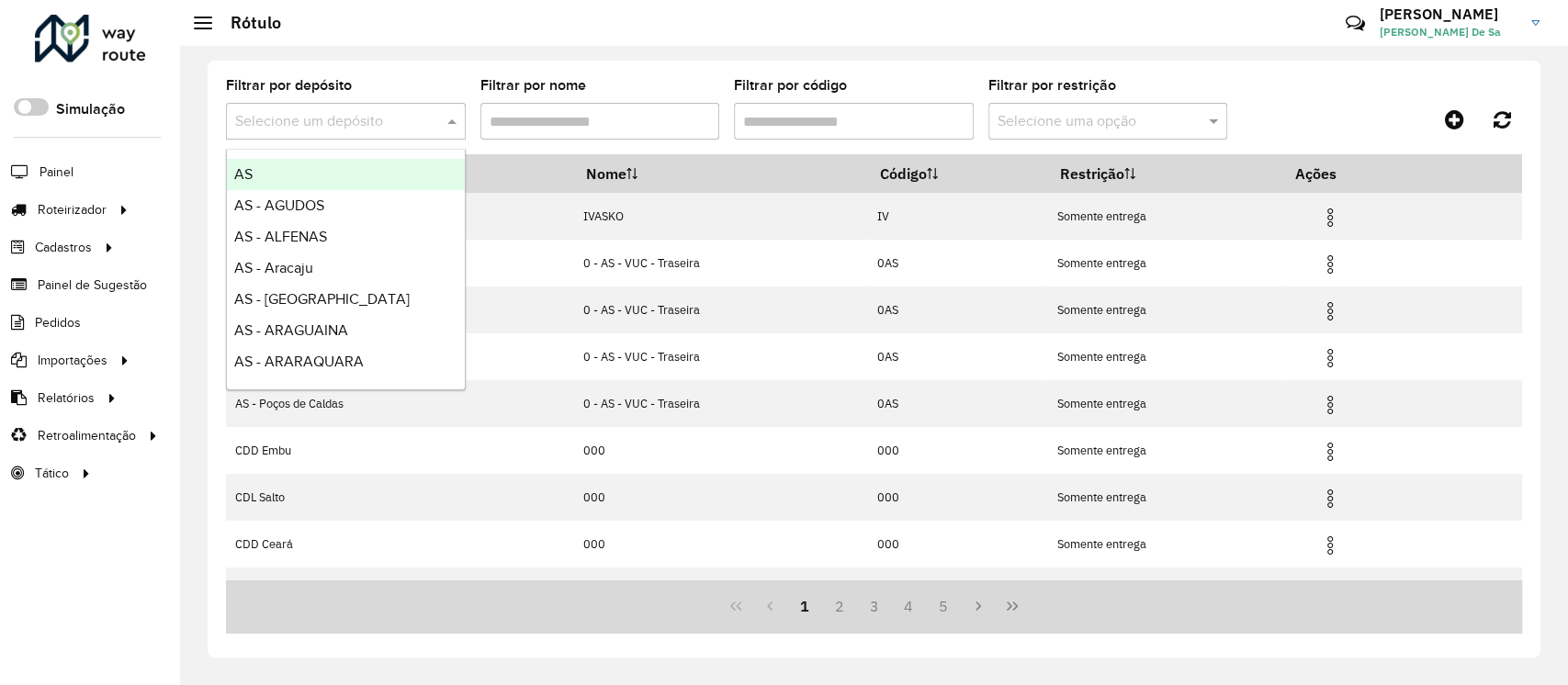
click at [345, 108] on div "Selecione um depósito" at bounding box center [345, 121] width 239 height 37
type input "***"
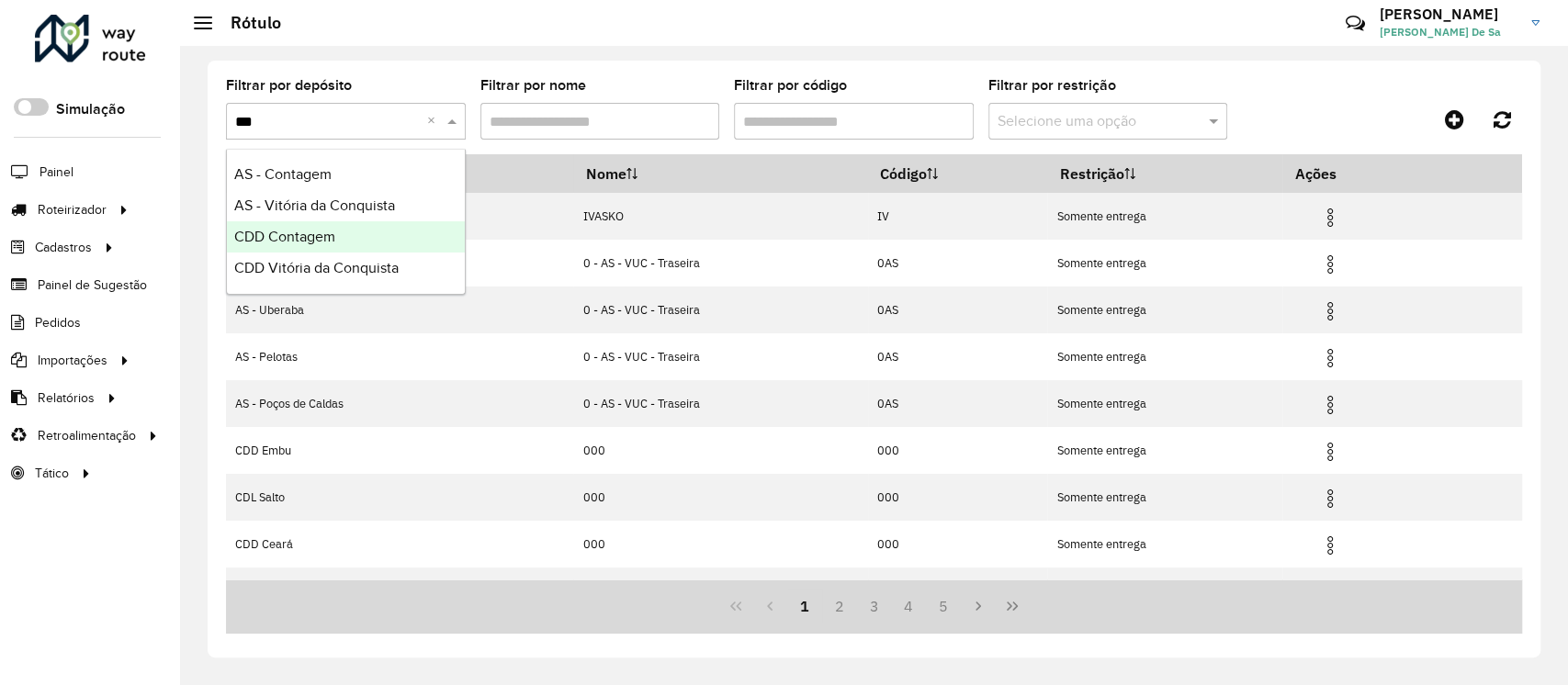
click at [303, 243] on span "CDD Contagem" at bounding box center [285, 237] width 101 height 16
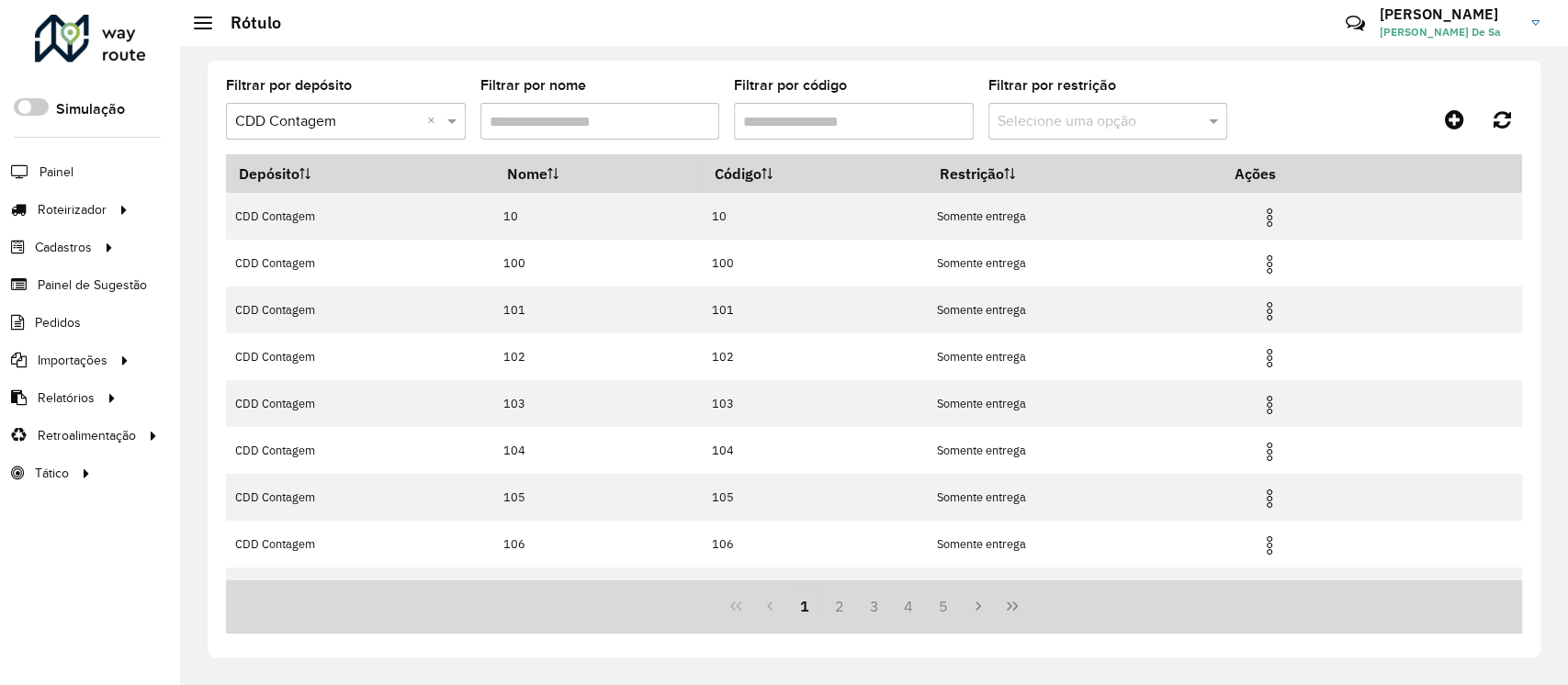
click at [806, 121] on input "Filtrar por código" at bounding box center [853, 121] width 239 height 37
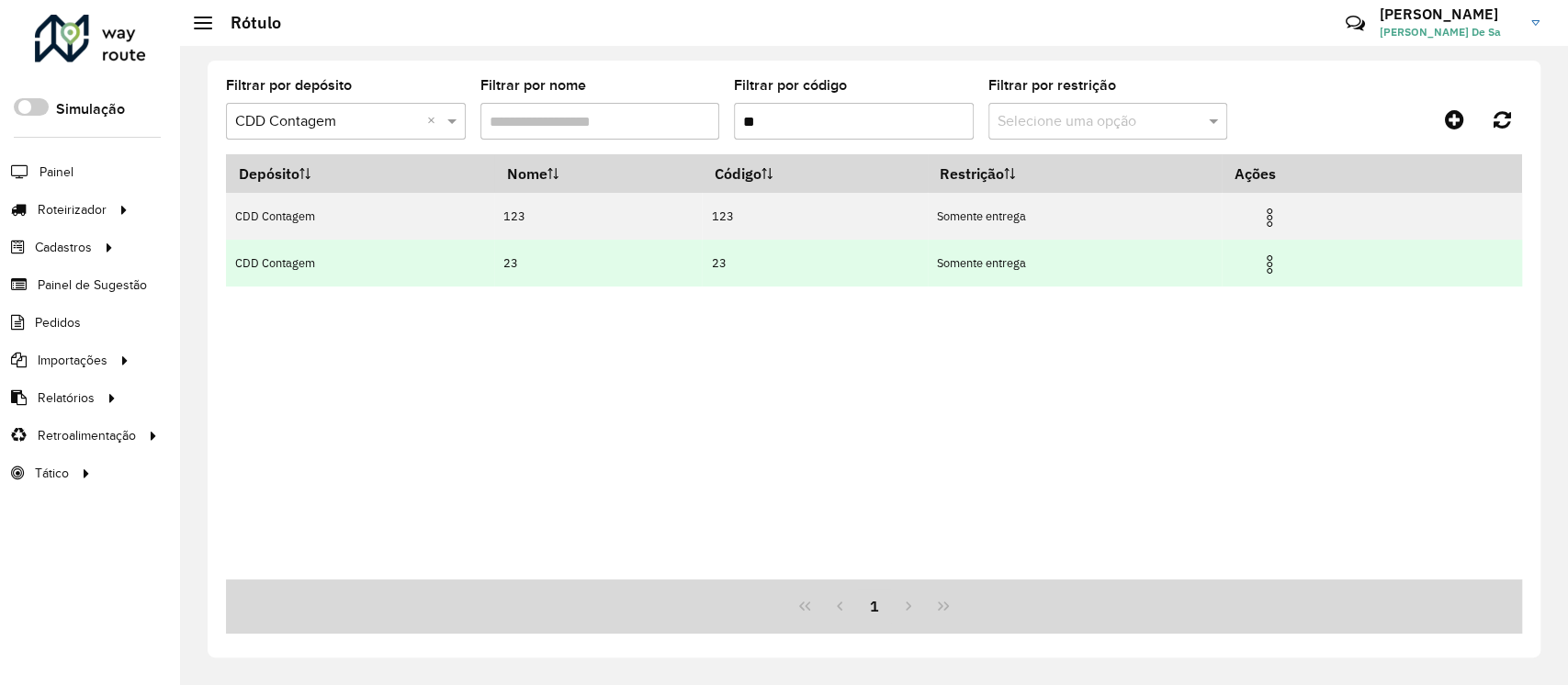
type input "**"
click at [1267, 273] on img at bounding box center [1269, 264] width 22 height 22
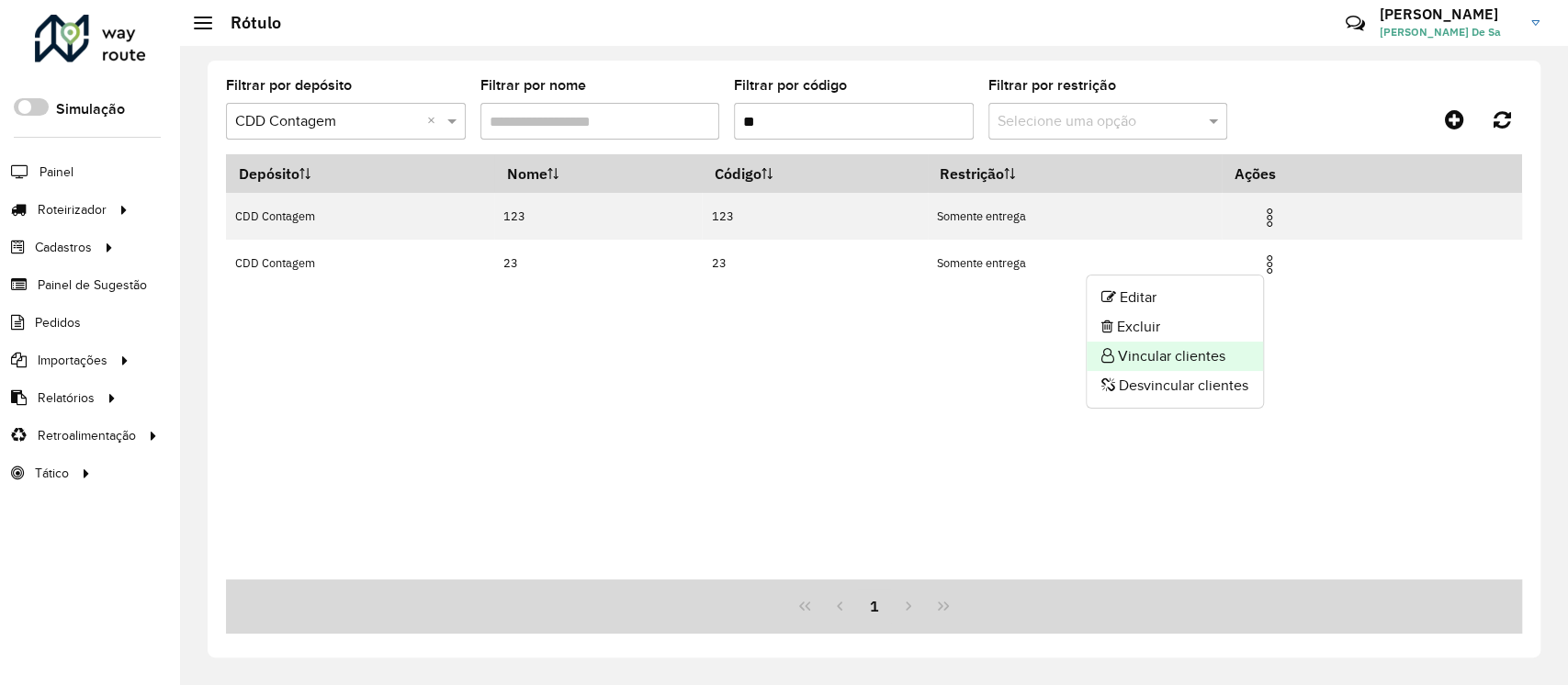
click at [1180, 356] on li "Vincular clientes" at bounding box center [1174, 357] width 176 height 30
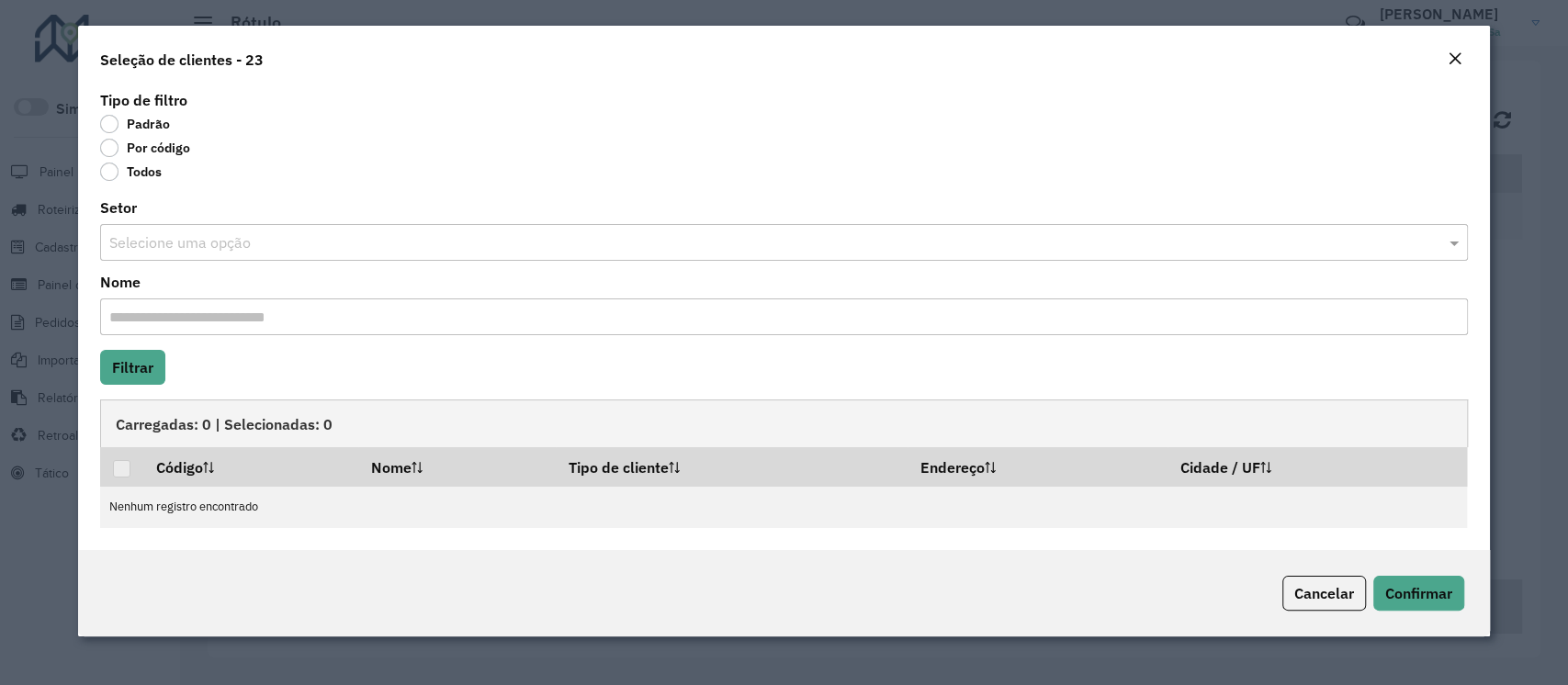
click at [114, 151] on label "Por código" at bounding box center [145, 148] width 90 height 18
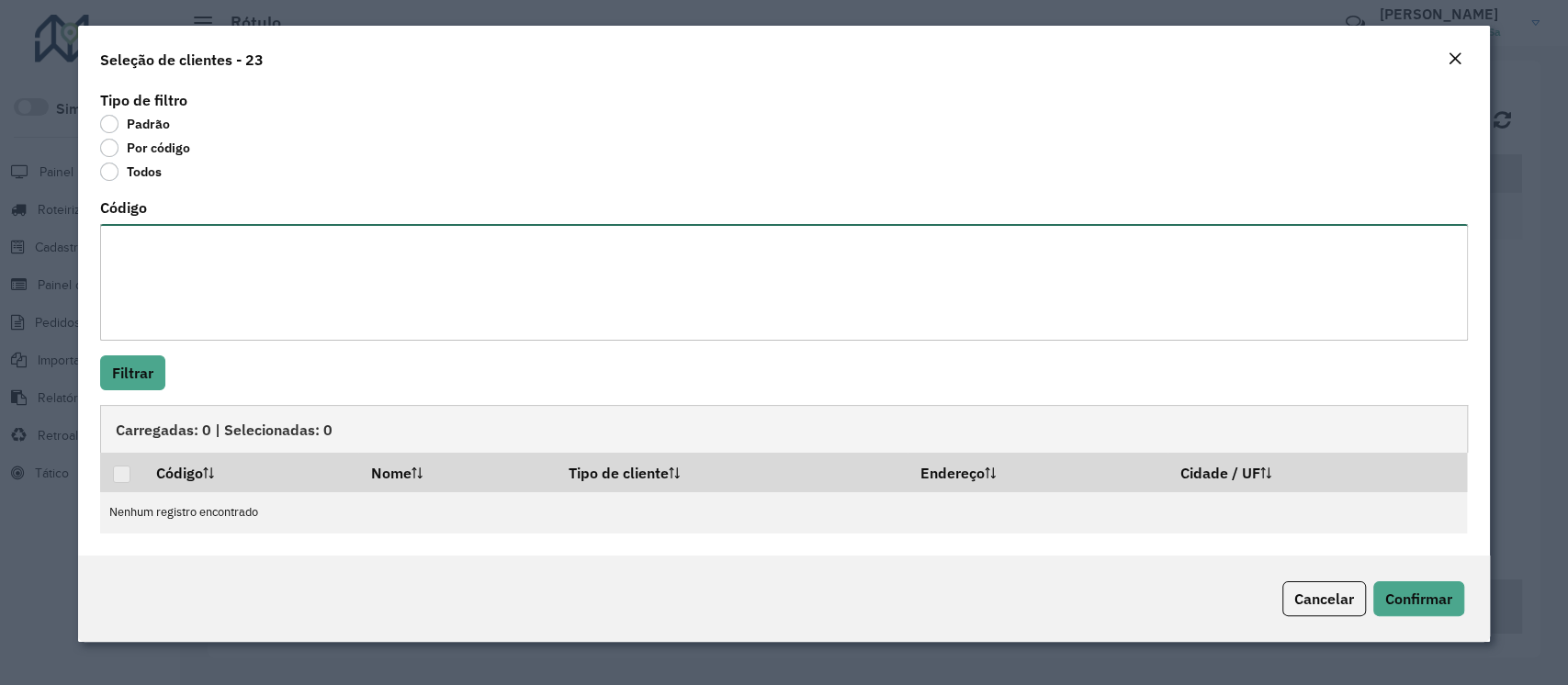
click at [190, 298] on textarea "Código" at bounding box center [783, 281] width 1366 height 116
paste textarea "***** ***** ***** ***** **** **** ***** ***** ***** ***** ***** *****"
type textarea "***** ***** ***** ***** **** **** ***** ***** ***** ***** ***** *****"
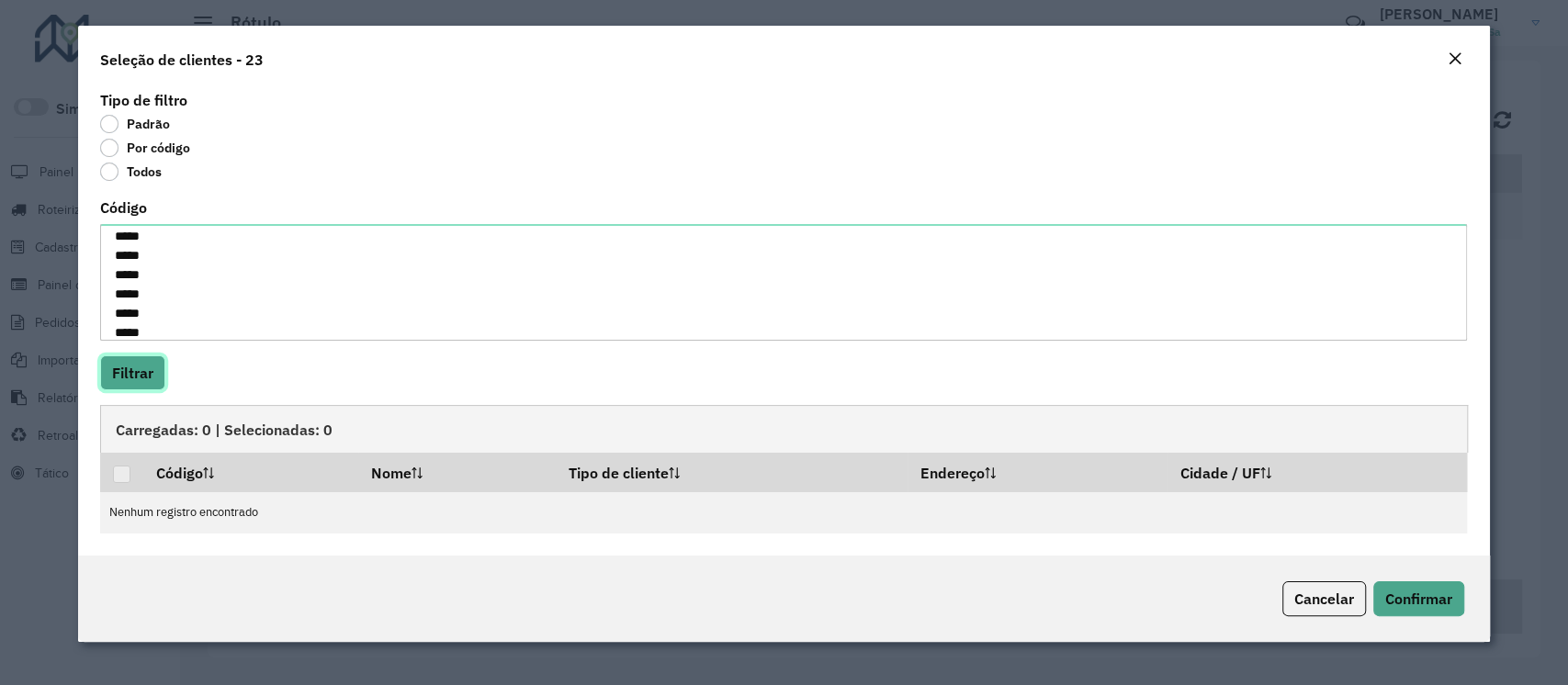
click at [127, 371] on button "Filtrar" at bounding box center [133, 373] width 66 height 35
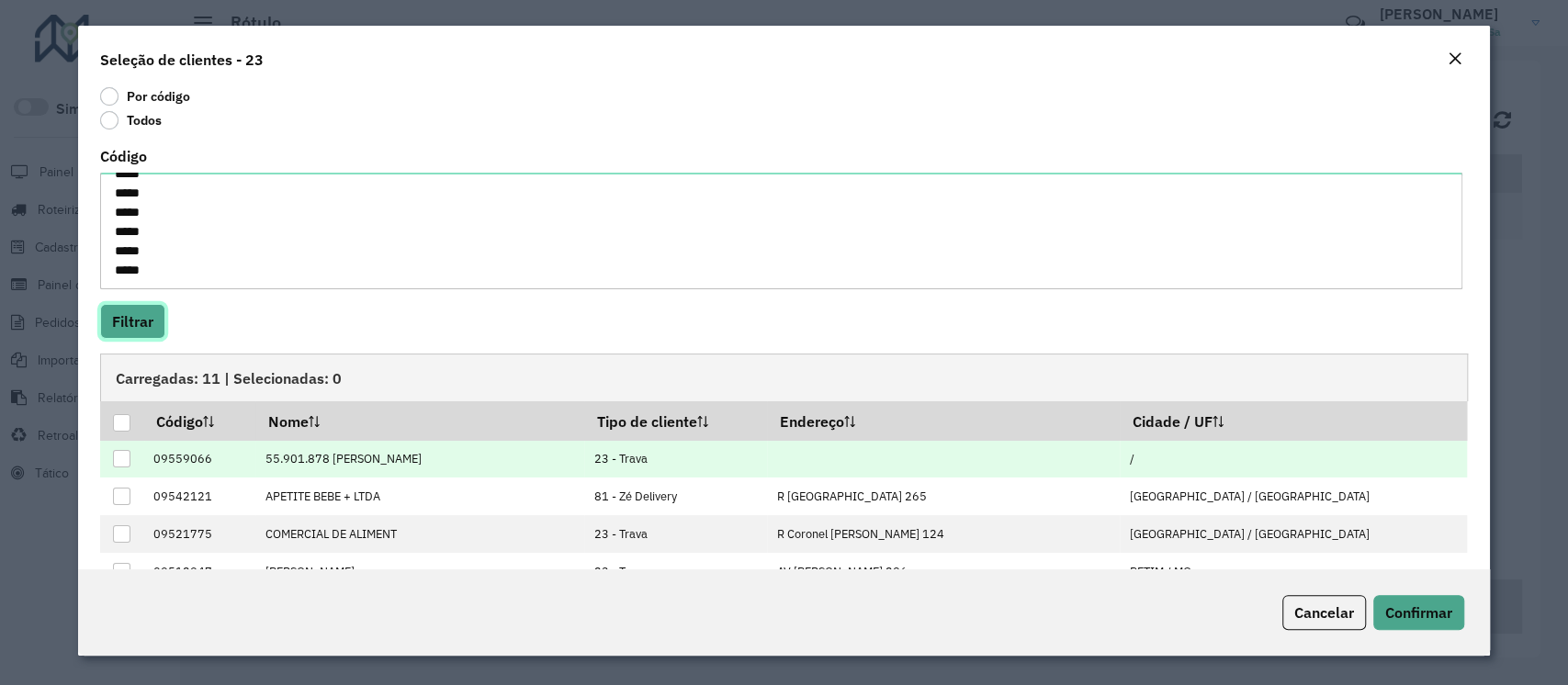
scroll to position [163, 0]
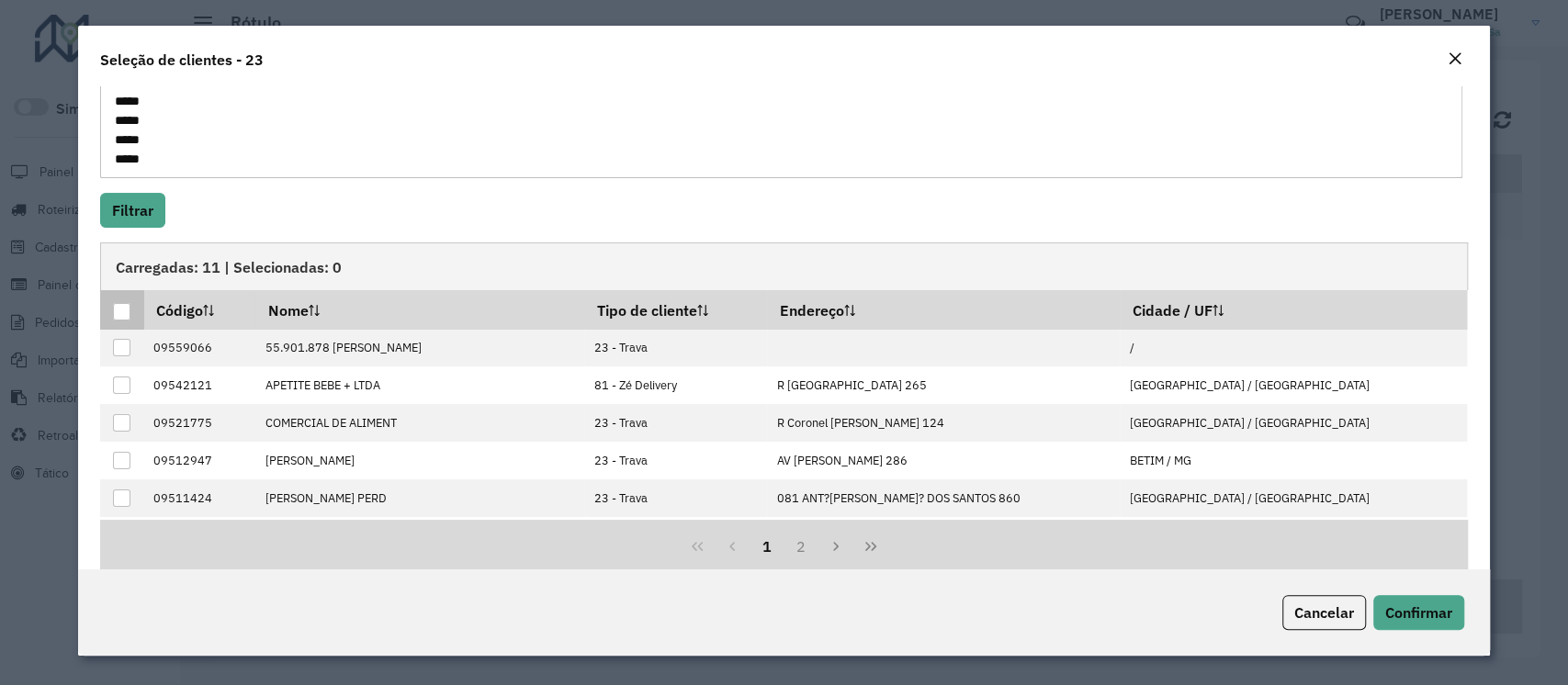
click at [121, 301] on p-tableheadercheckbox at bounding box center [122, 310] width 18 height 18
click at [128, 312] on div at bounding box center [122, 312] width 18 height 18
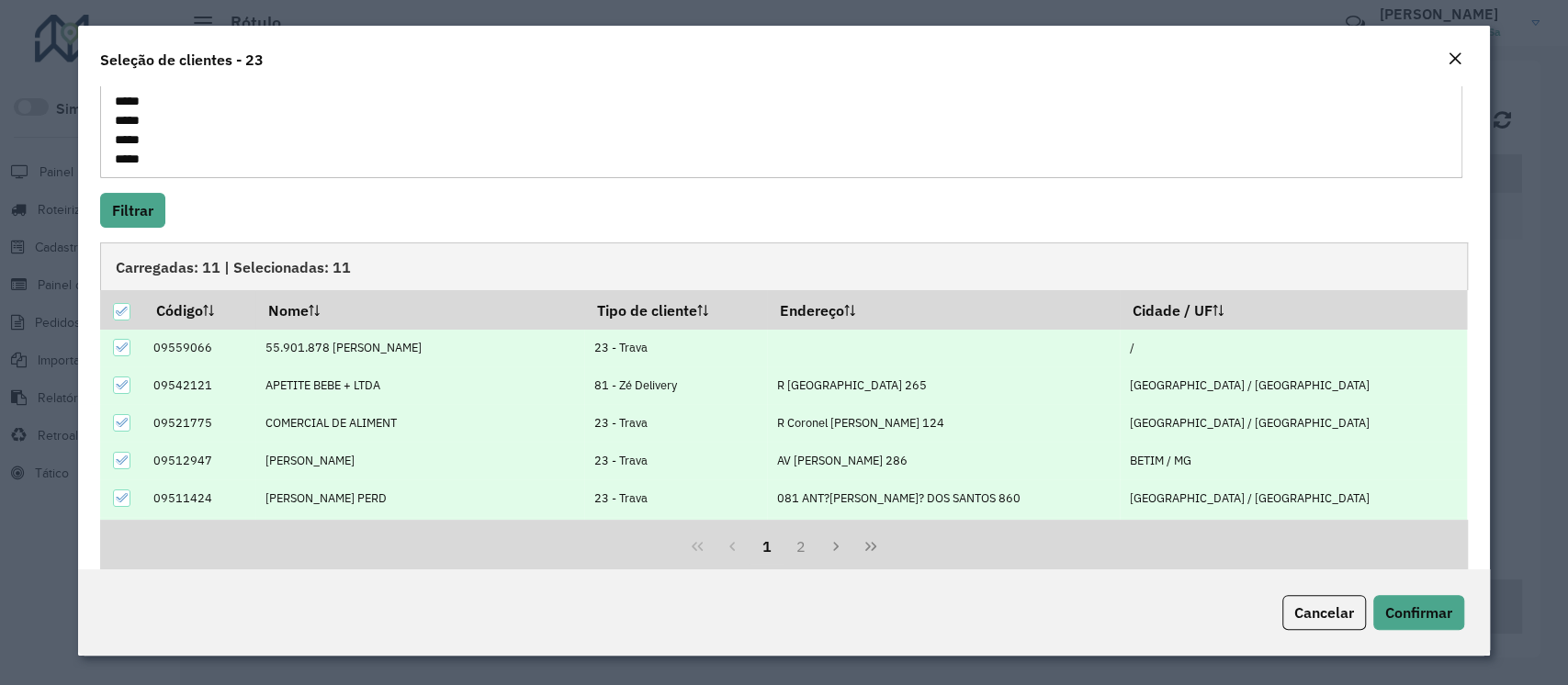
click at [125, 388] on icon at bounding box center [121, 385] width 13 height 13
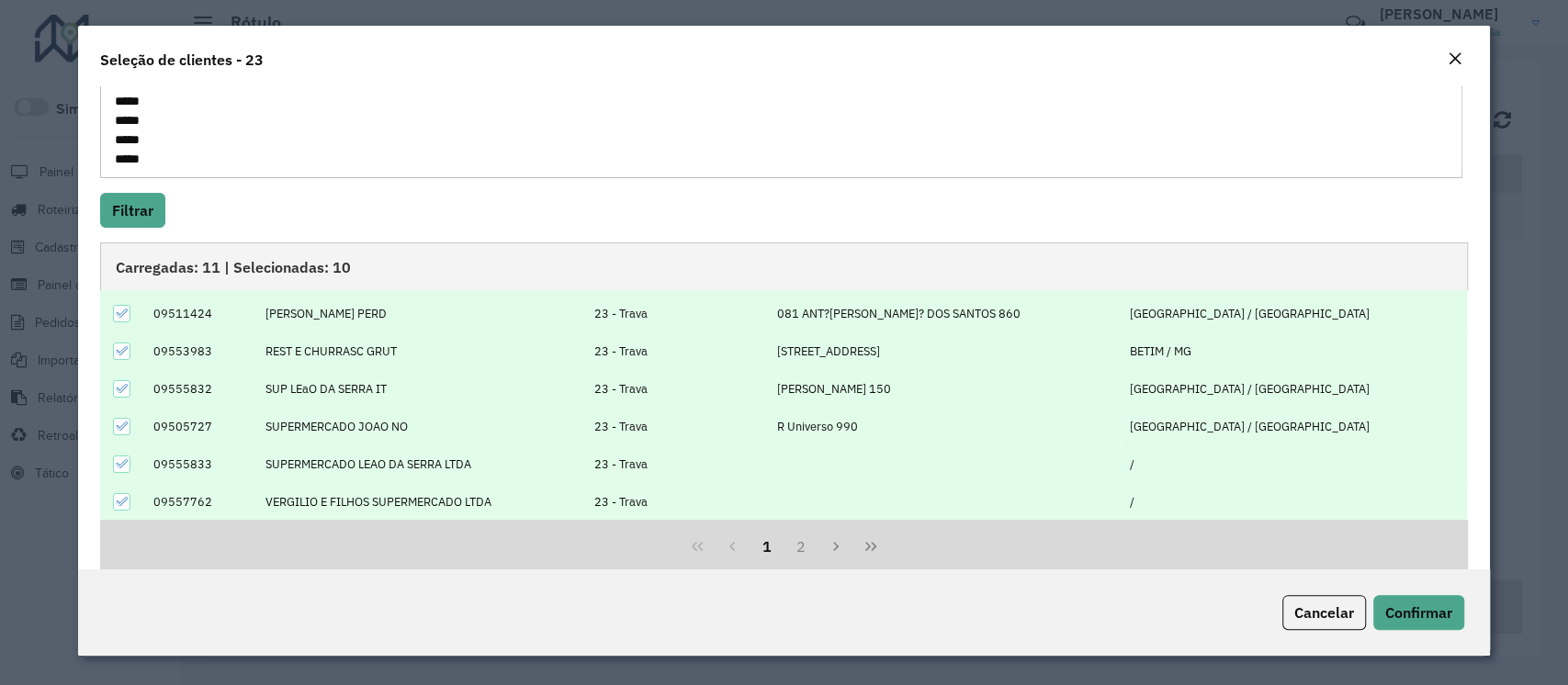
click at [798, 550] on button "2" at bounding box center [800, 546] width 35 height 35
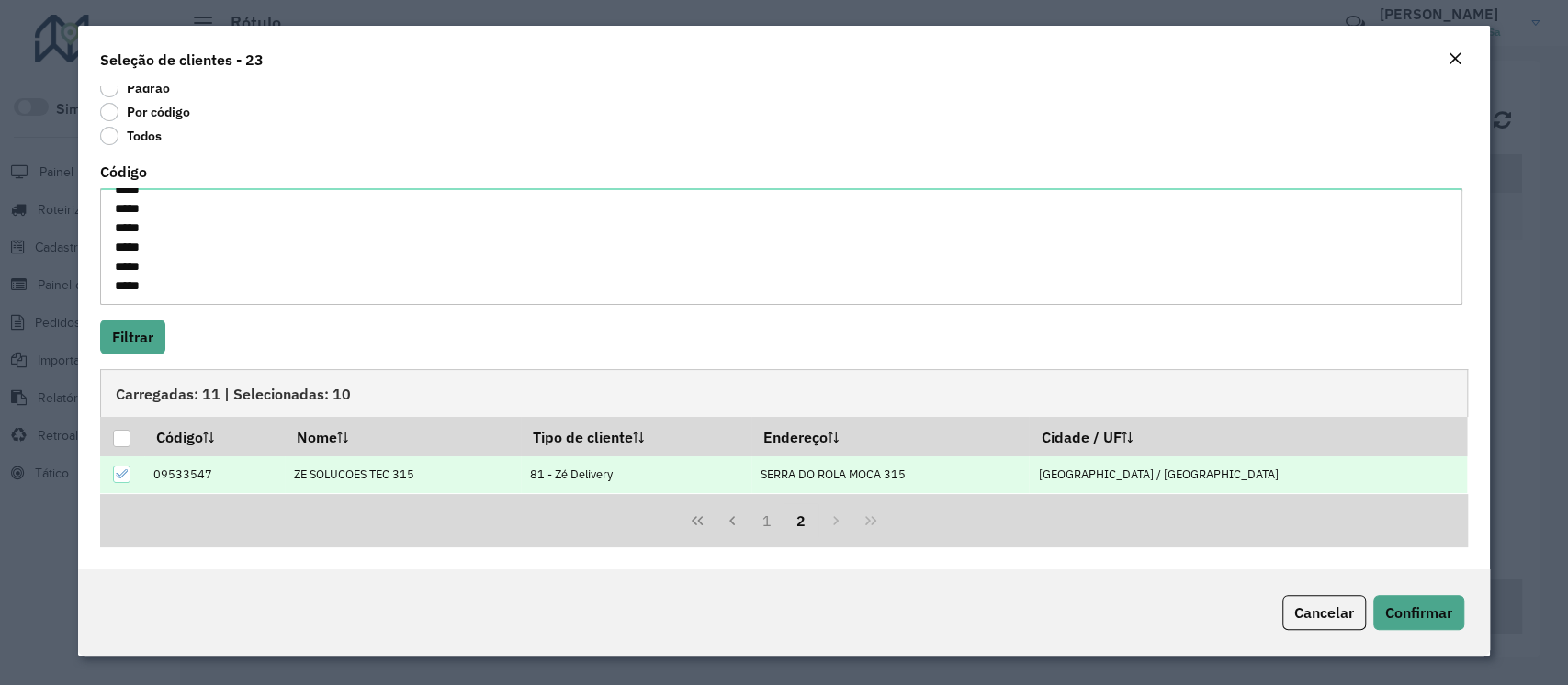
click at [118, 470] on icon at bounding box center [121, 473] width 13 height 13
click at [1441, 624] on button "Confirmar" at bounding box center [1418, 612] width 90 height 35
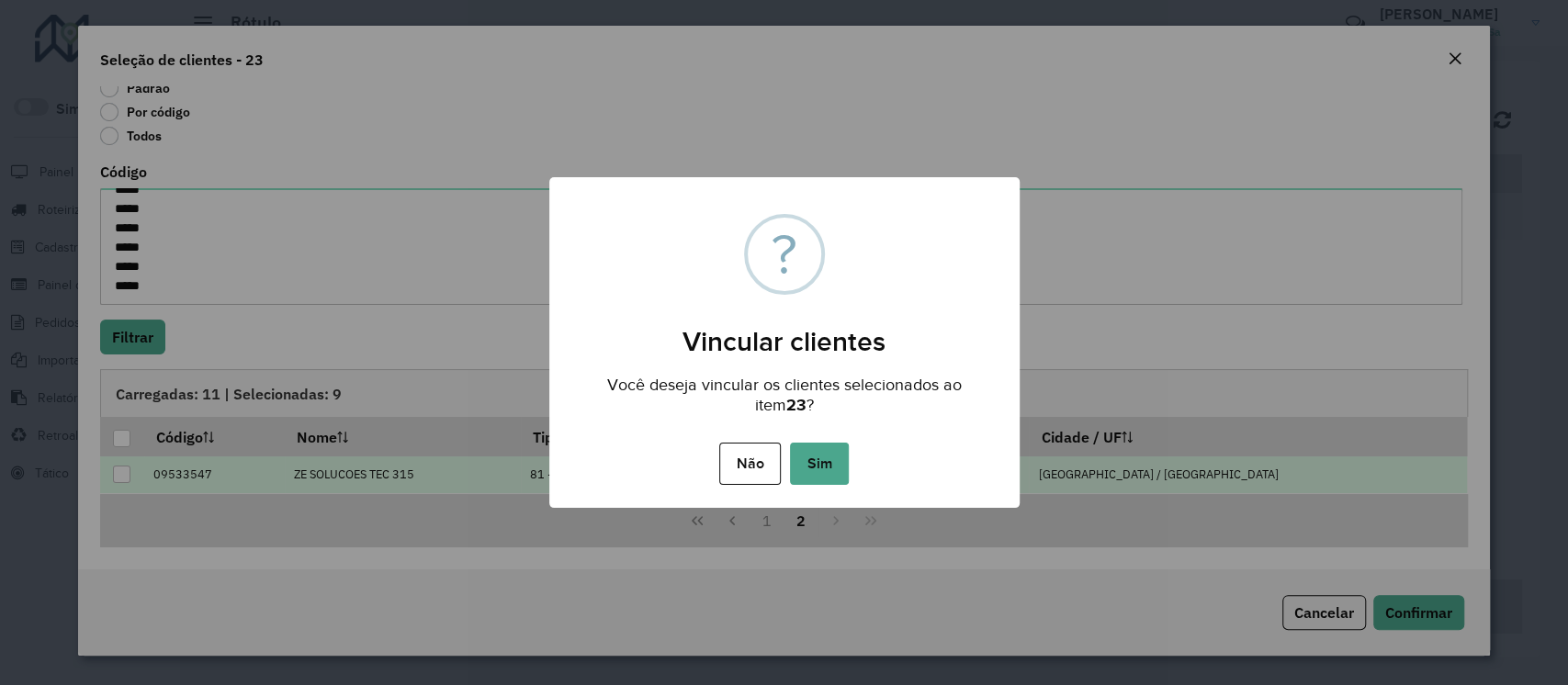
click at [853, 463] on div "Não No Sim" at bounding box center [784, 464] width 470 height 52
click at [818, 463] on button "Sim" at bounding box center [819, 463] width 59 height 43
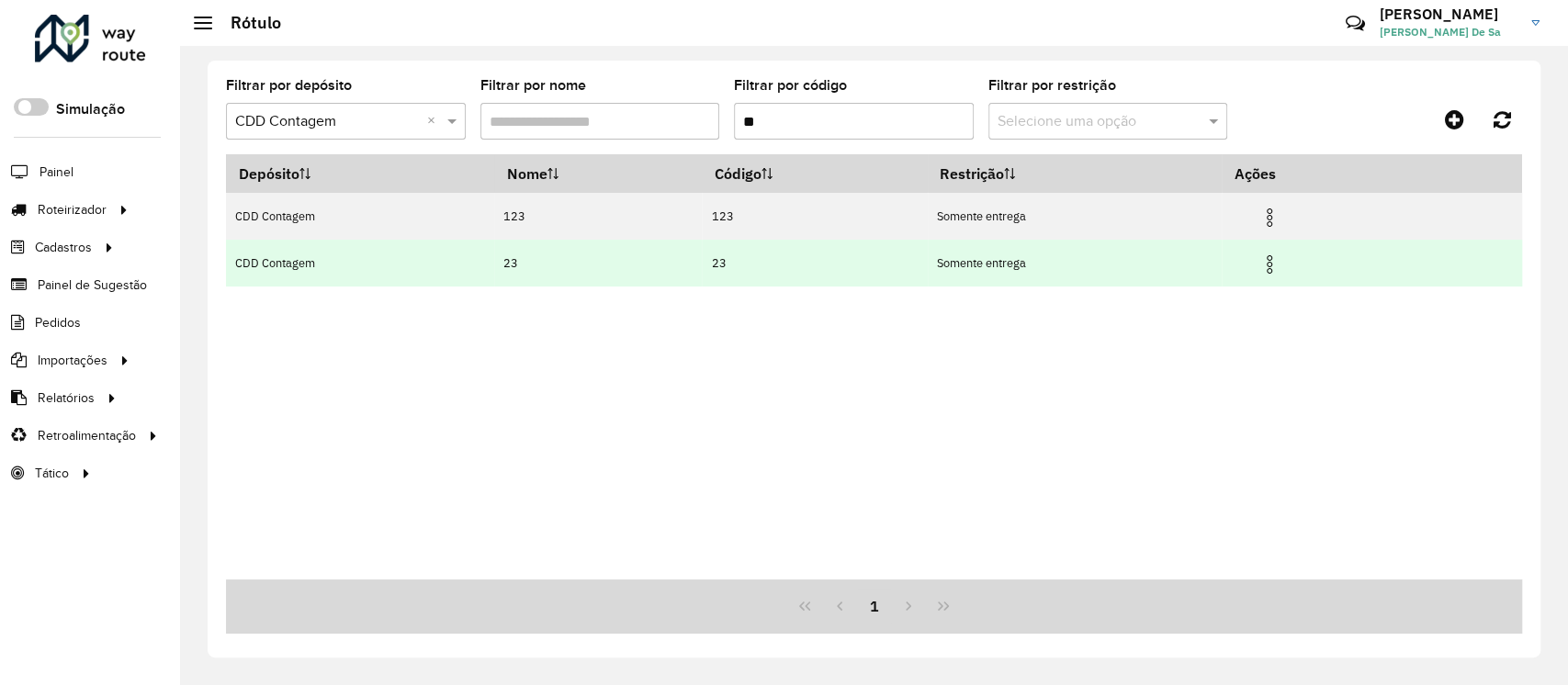
click at [1269, 268] on img at bounding box center [1269, 264] width 22 height 22
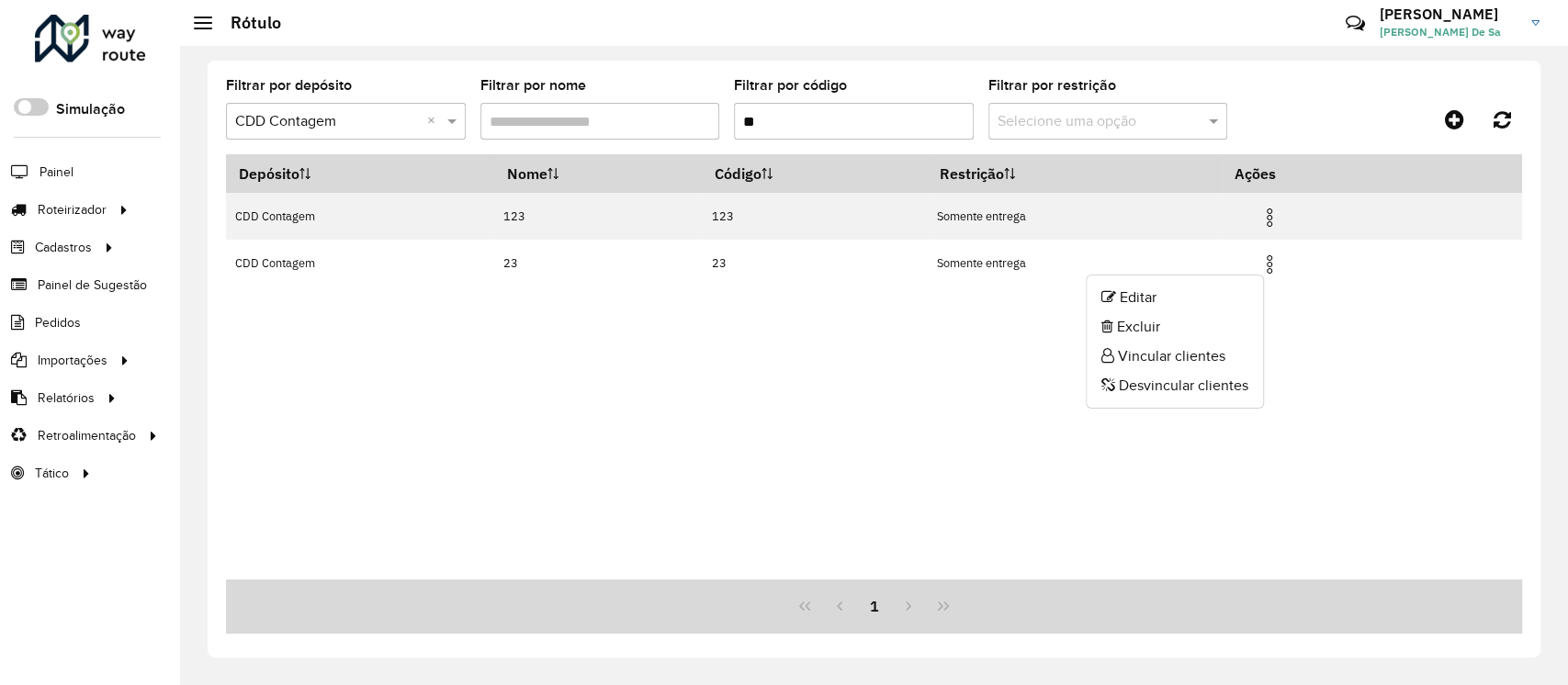
drag, startPoint x: 1182, startPoint y: 392, endPoint x: 683, endPoint y: 292, distance: 508.9
click at [1181, 392] on li "Desvincular clientes" at bounding box center [1174, 386] width 176 height 30
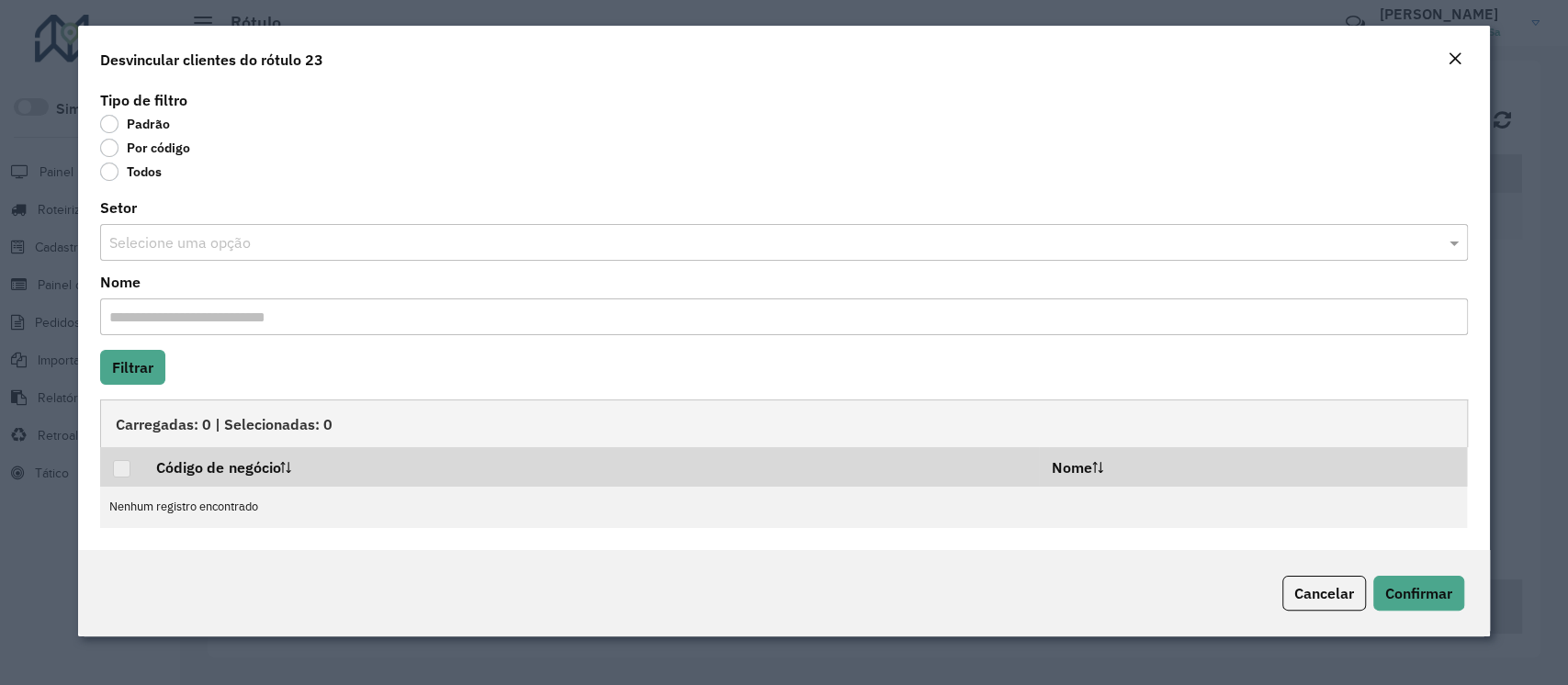
click at [119, 151] on label "Por código" at bounding box center [145, 148] width 90 height 18
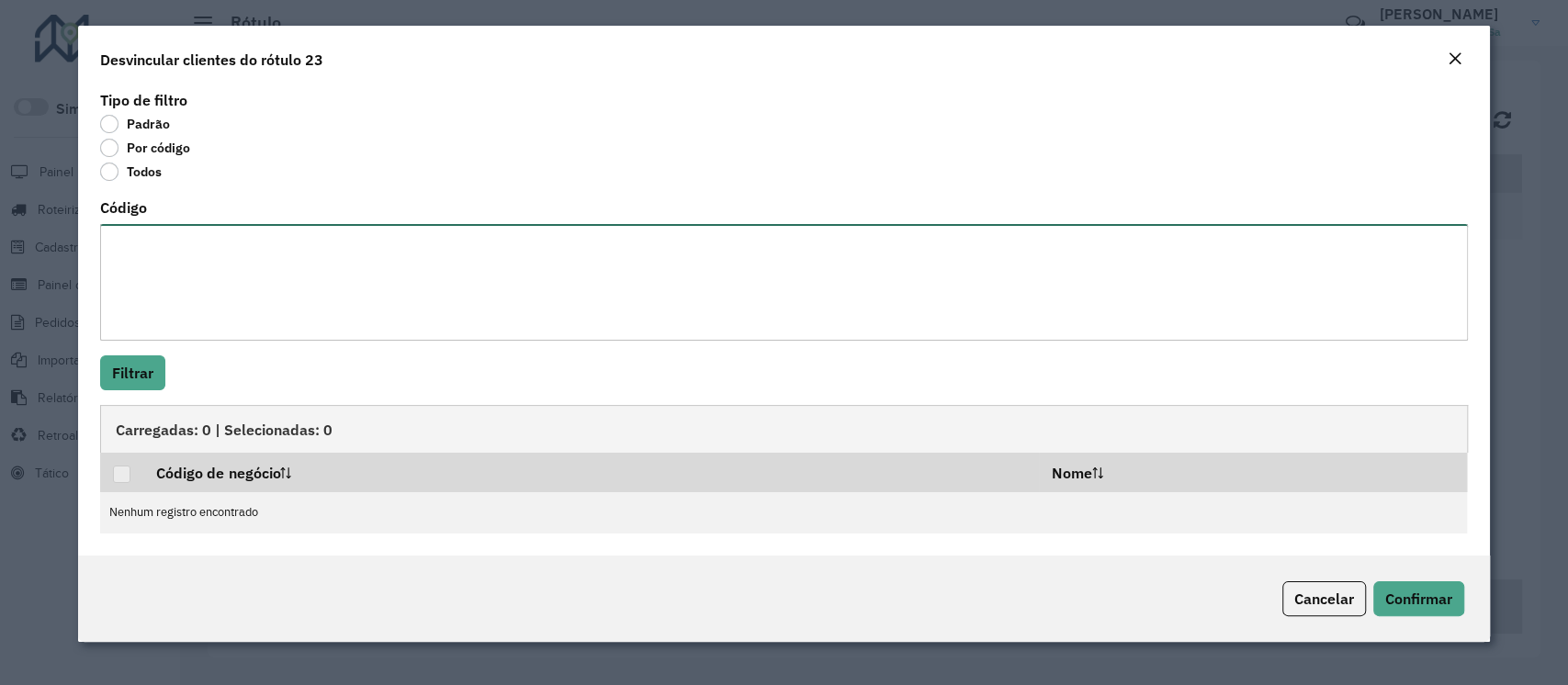
click at [191, 297] on textarea "Código" at bounding box center [783, 281] width 1366 height 116
paste textarea "***** ***** ***** ***** ***** ***** **** ***** ***** ***** ***** ***** ***** **…"
type textarea "***** ***** ***** ***** ***** ***** **** ***** ***** ***** ***** ***** ***** **…"
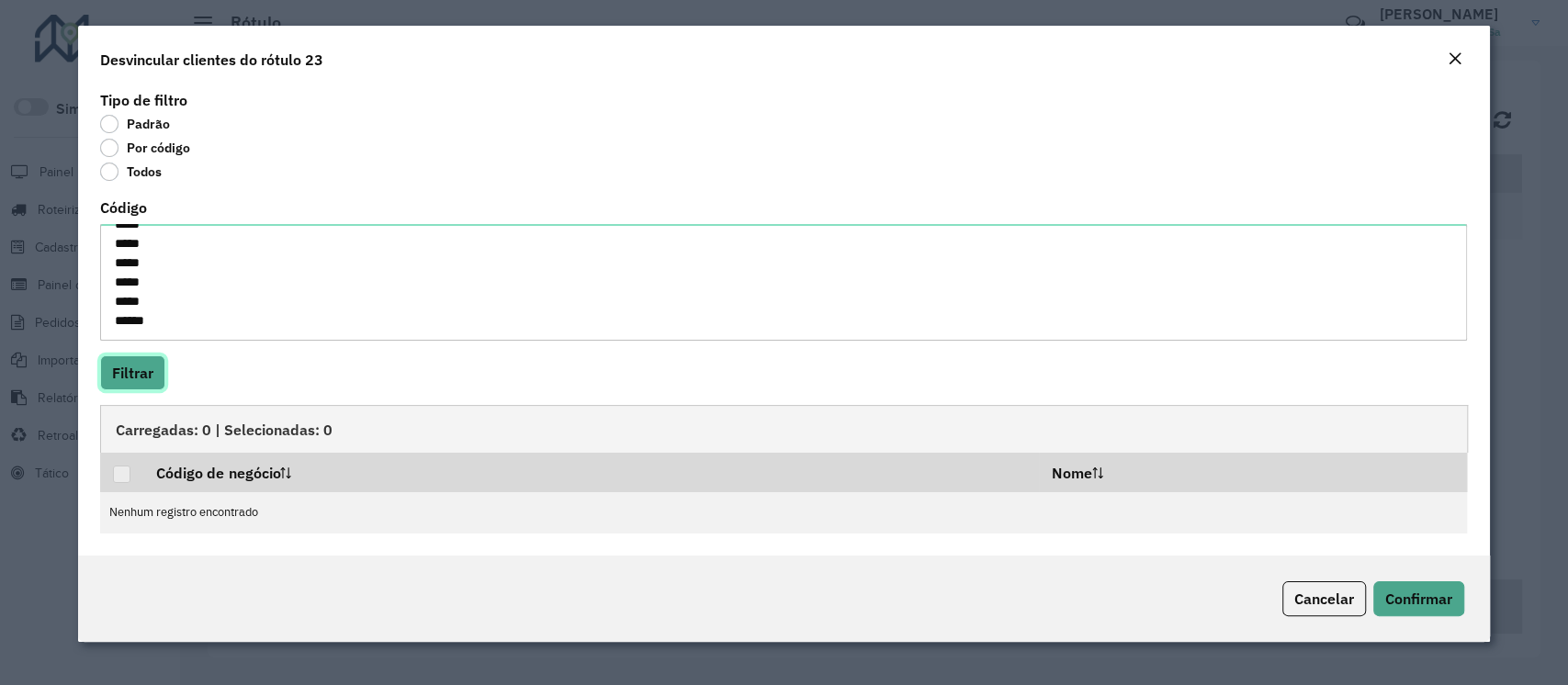
click at [131, 371] on button "Filtrar" at bounding box center [133, 373] width 66 height 35
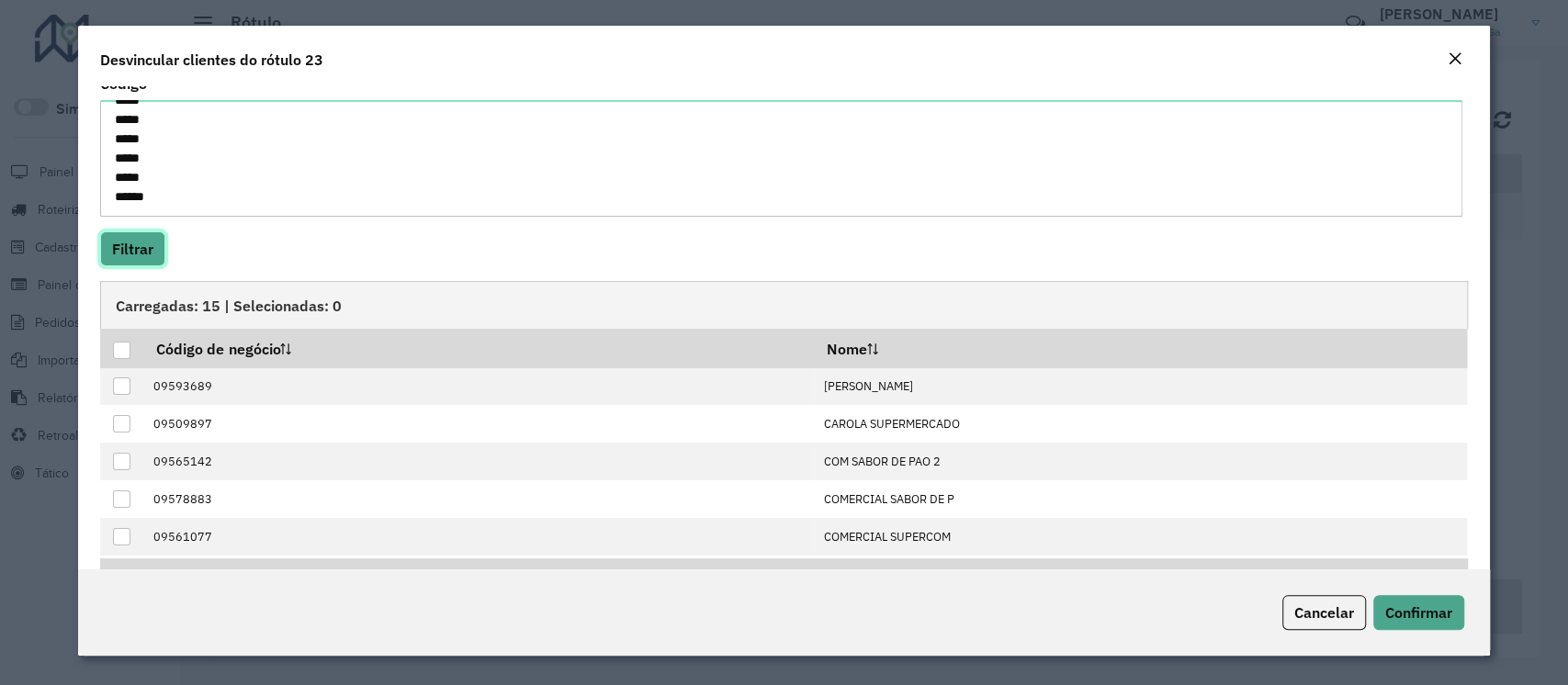
scroll to position [189, 0]
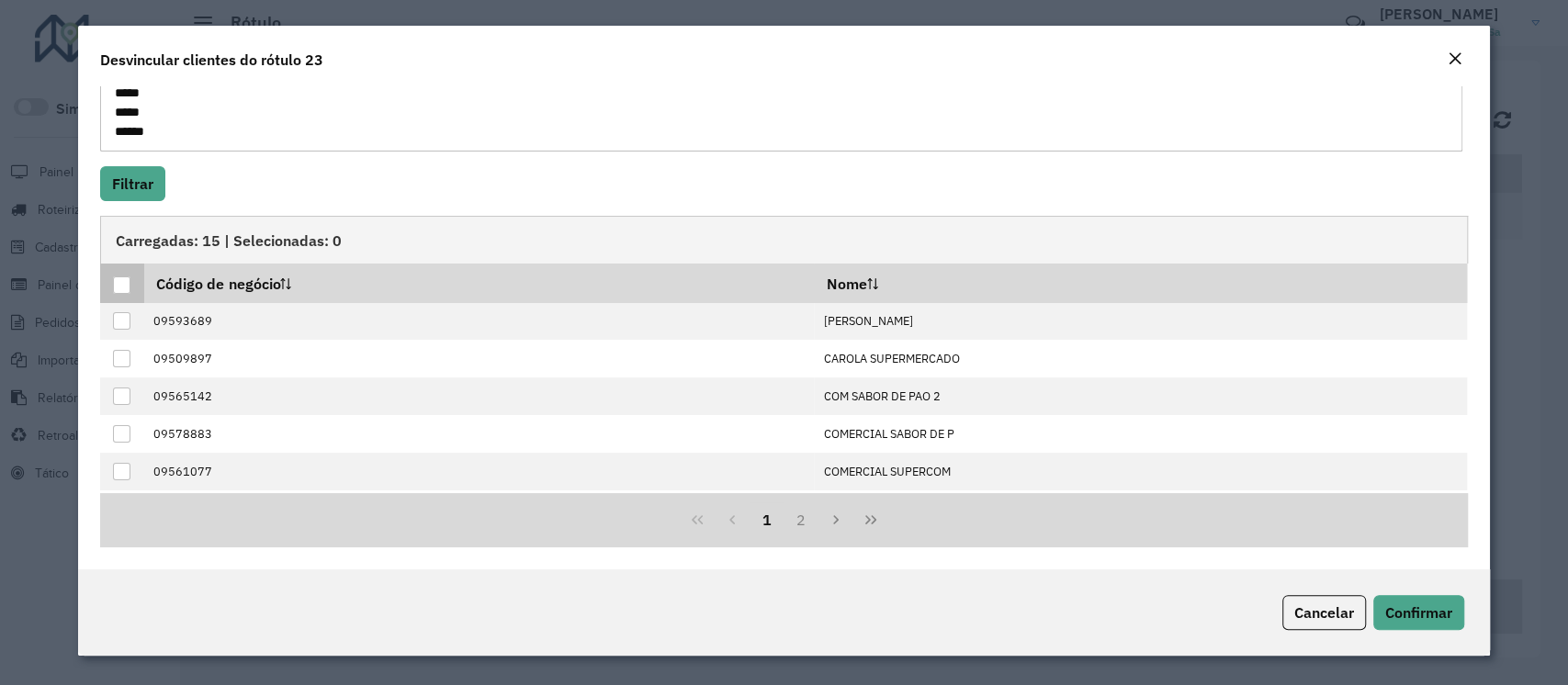
click at [117, 276] on div at bounding box center [122, 285] width 18 height 18
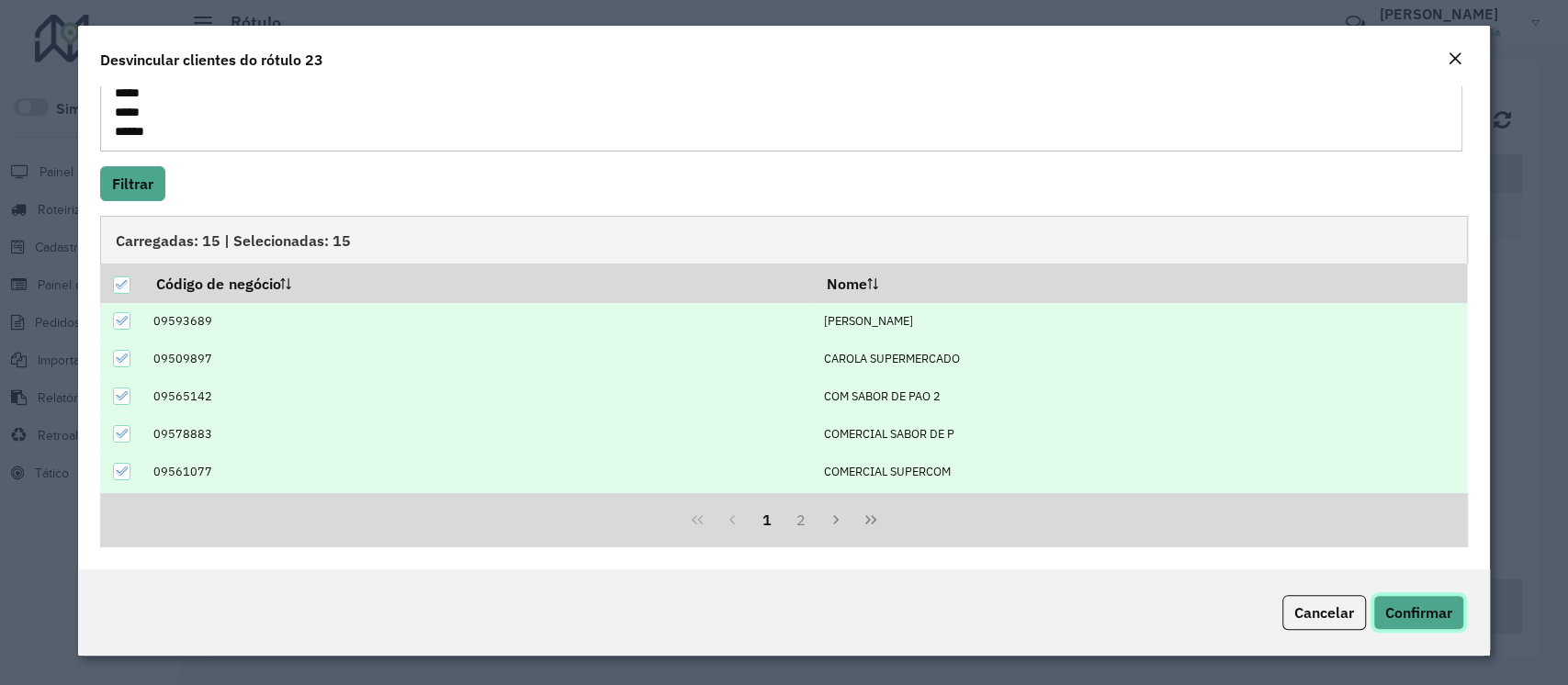
click at [1403, 620] on span "Confirmar" at bounding box center [1418, 612] width 67 height 18
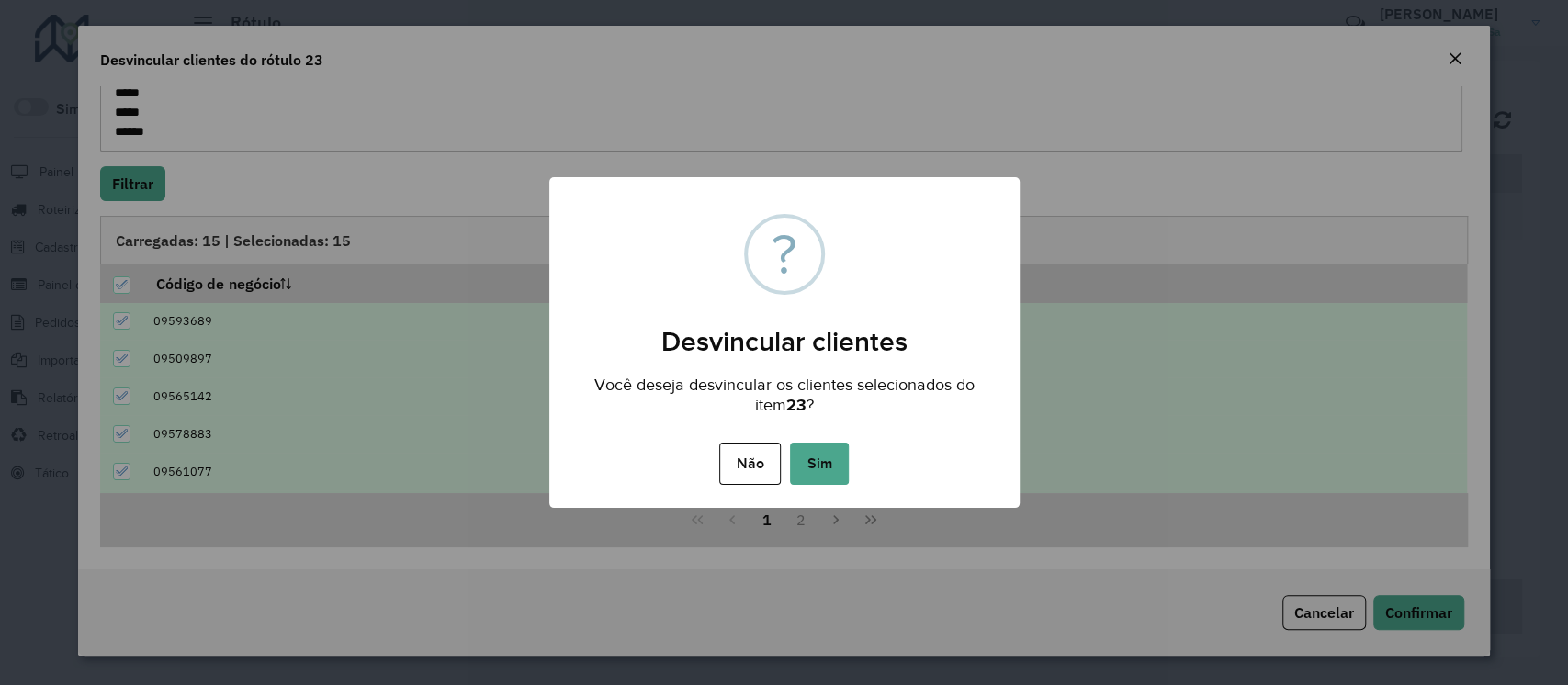
click at [818, 457] on button "Sim" at bounding box center [819, 463] width 59 height 43
